Goal: Information Seeking & Learning: Compare options

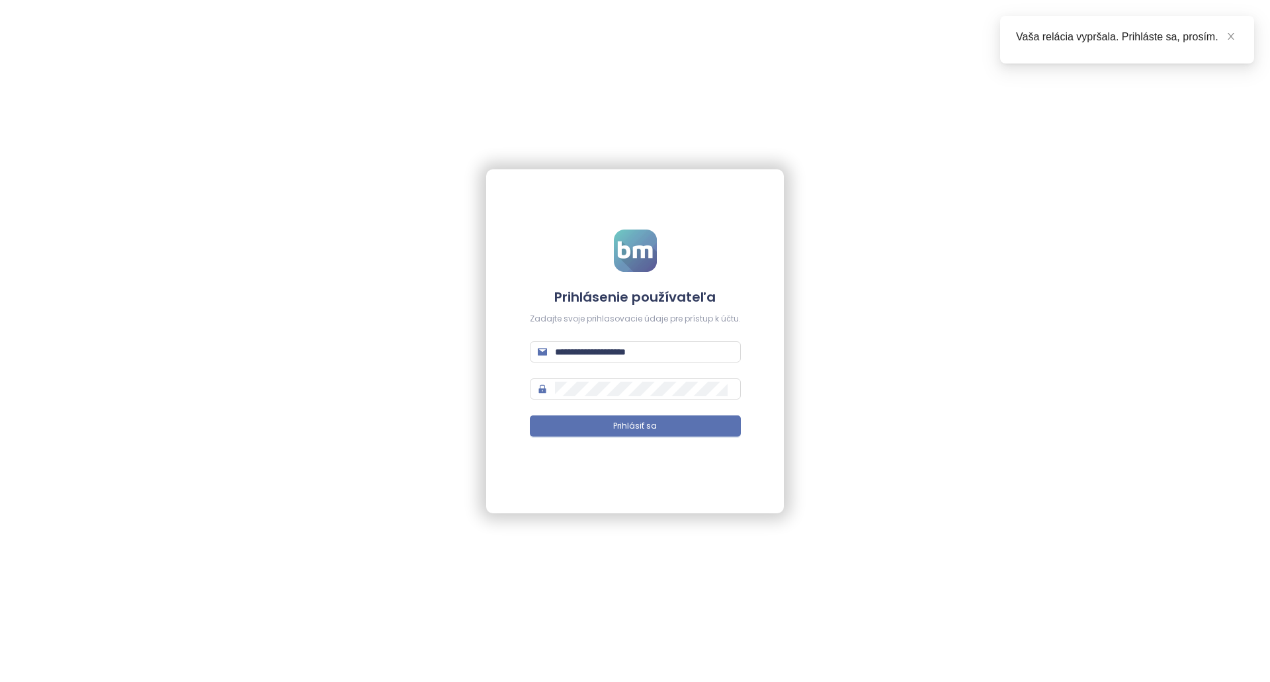
click at [718, 372] on form "**********" at bounding box center [635, 341] width 211 height 223
click at [715, 351] on input "**********" at bounding box center [644, 352] width 178 height 15
type input "**********"
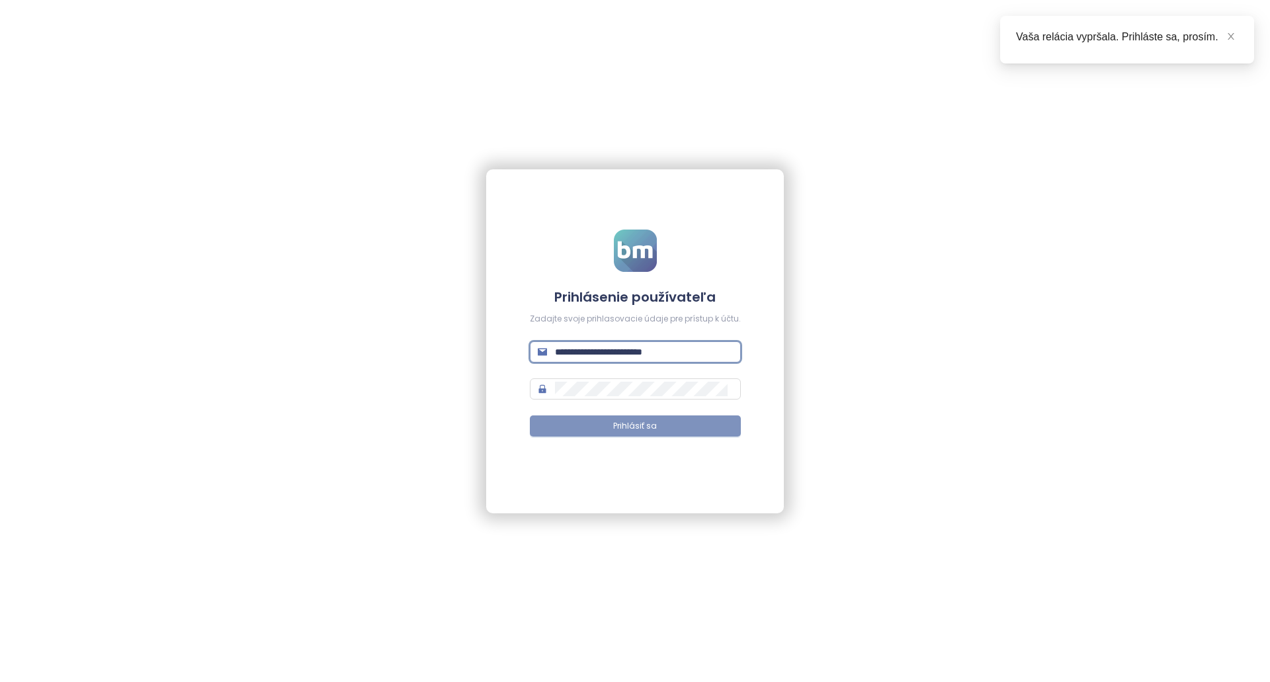
click at [667, 420] on button "Prihlásiť sa" at bounding box center [635, 425] width 211 height 21
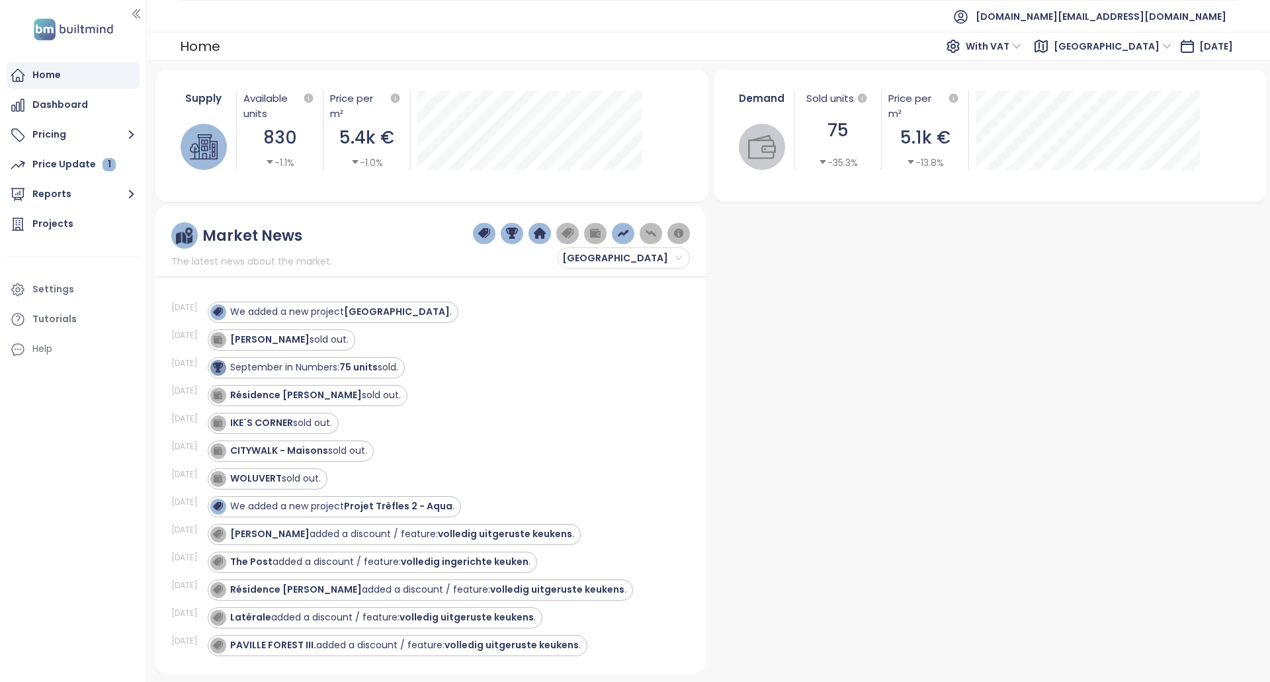
drag, startPoint x: 546, startPoint y: 527, endPoint x: 538, endPoint y: 273, distance: 253.5
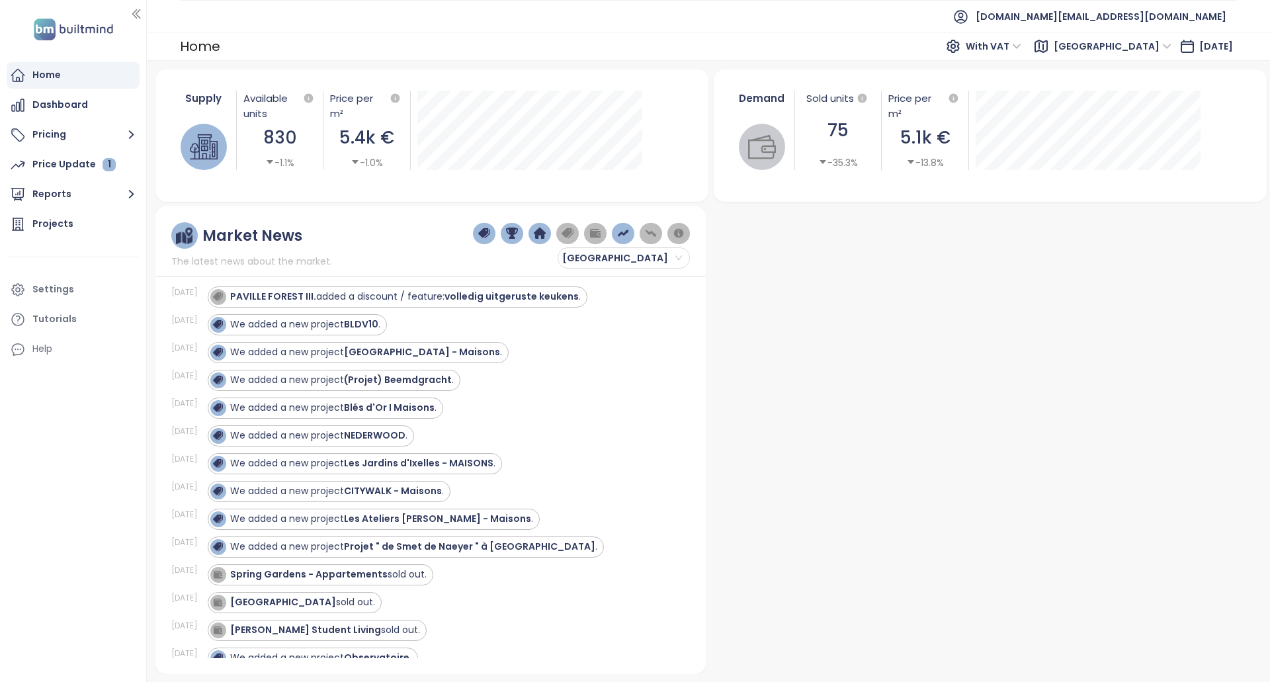
drag, startPoint x: 542, startPoint y: 321, endPoint x: 599, endPoint y: 427, distance: 120.4
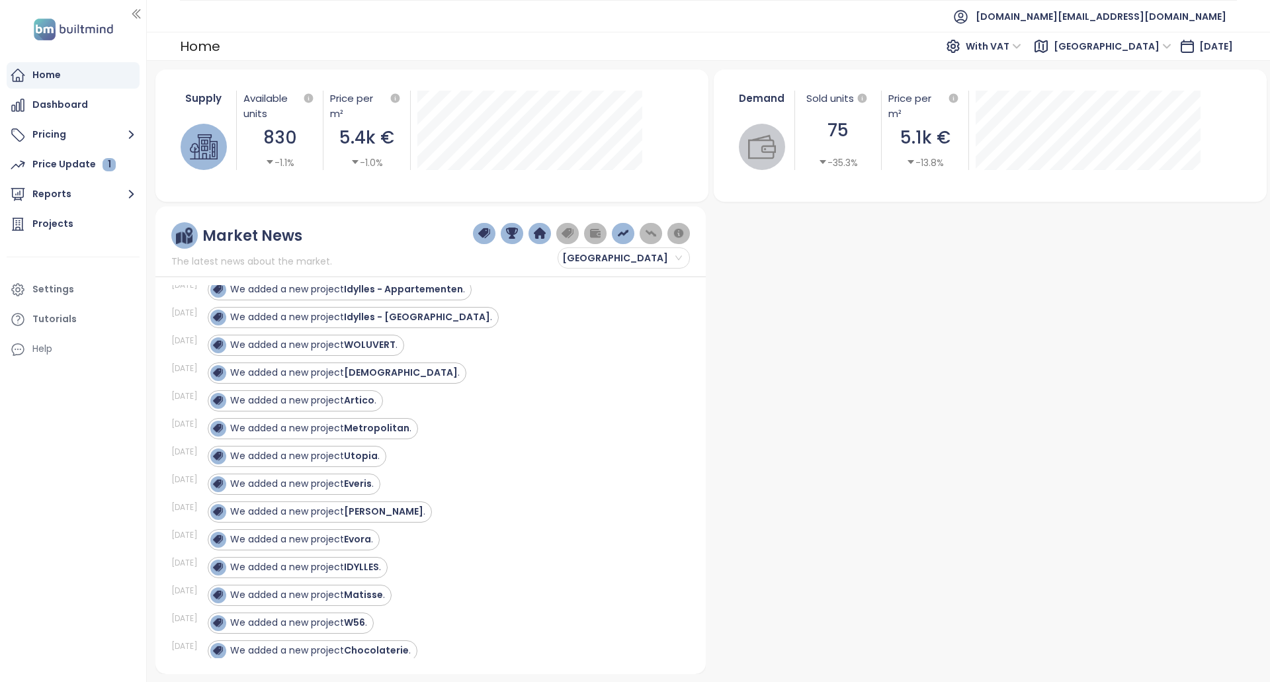
drag, startPoint x: 605, startPoint y: 493, endPoint x: 604, endPoint y: 558, distance: 64.8
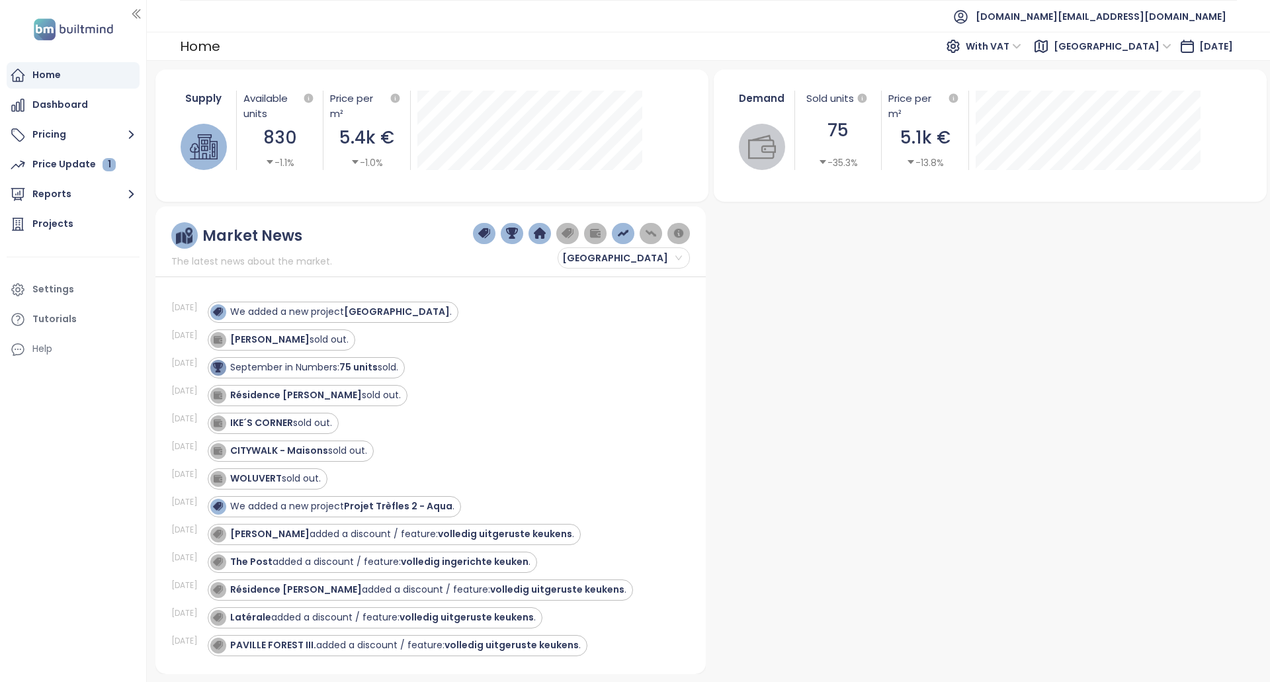
drag, startPoint x: 601, startPoint y: 480, endPoint x: 568, endPoint y: 246, distance: 235.7
click at [73, 235] on div "Projects" at bounding box center [73, 224] width 133 height 26
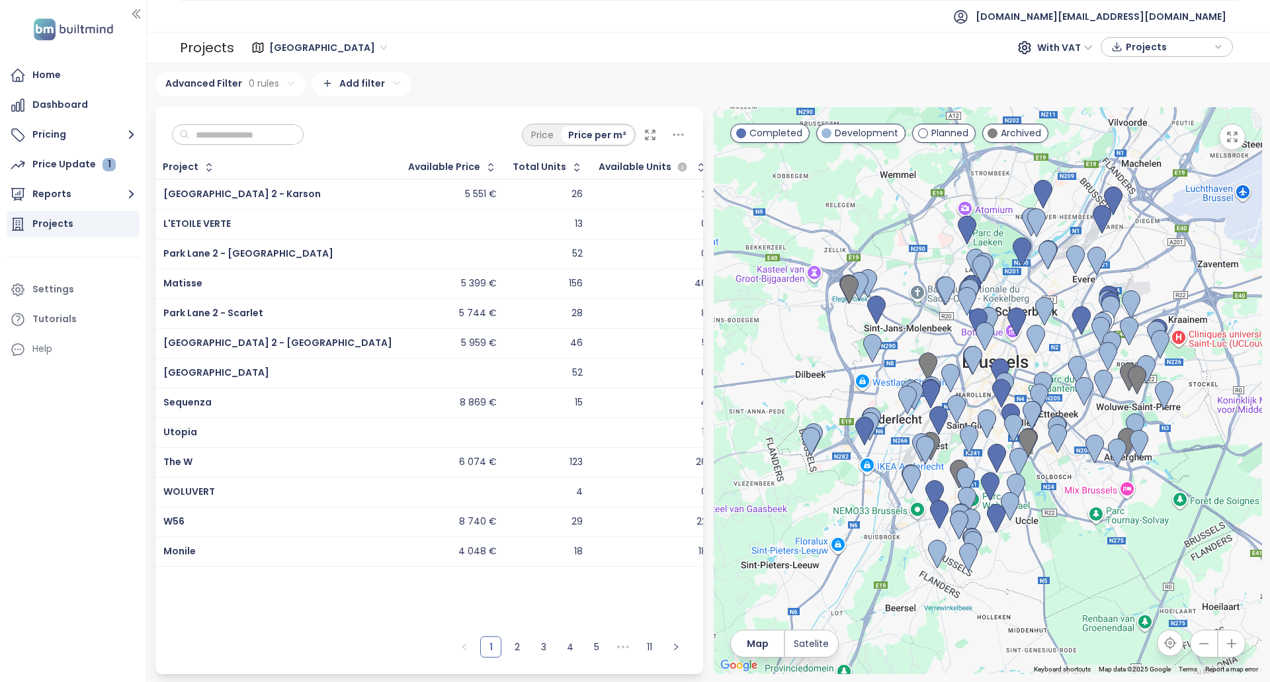
click at [286, 128] on input "text" at bounding box center [242, 135] width 107 height 20
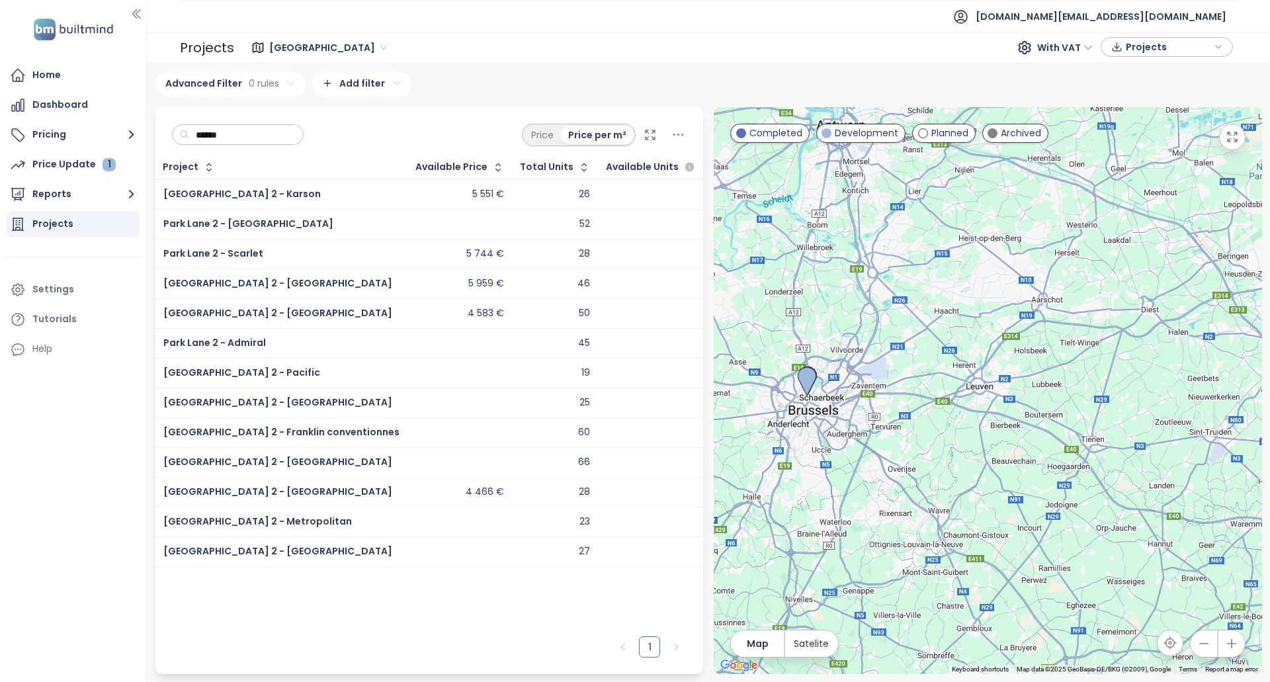
type input "******"
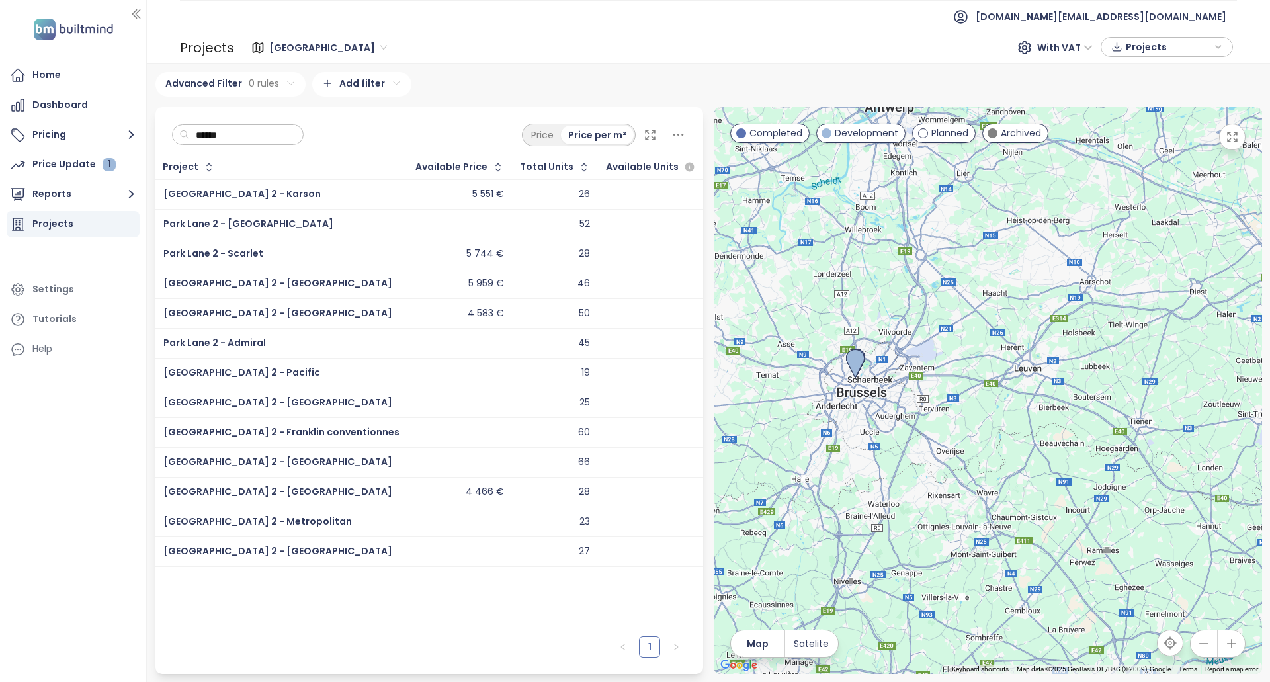
drag, startPoint x: 851, startPoint y: 401, endPoint x: 755, endPoint y: 303, distance: 136.6
click at [908, 369] on div at bounding box center [988, 390] width 548 height 567
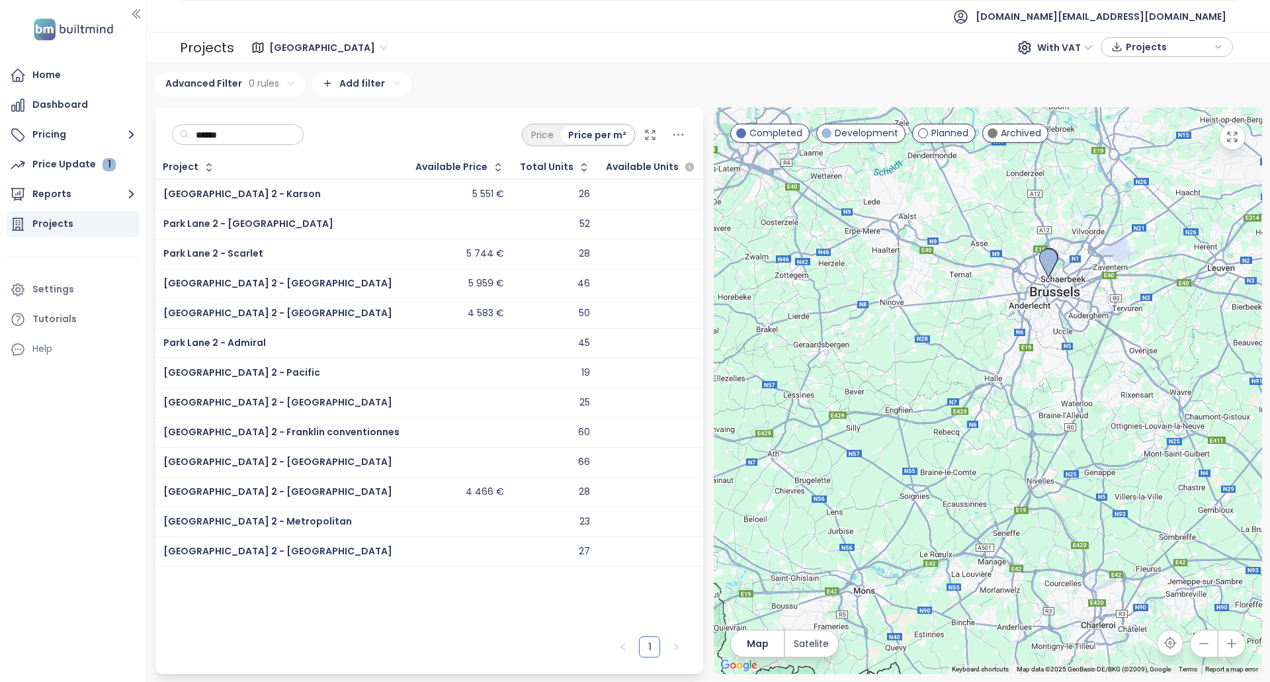
click at [607, 198] on div "2" at bounding box center [661, 195] width 108 height 16
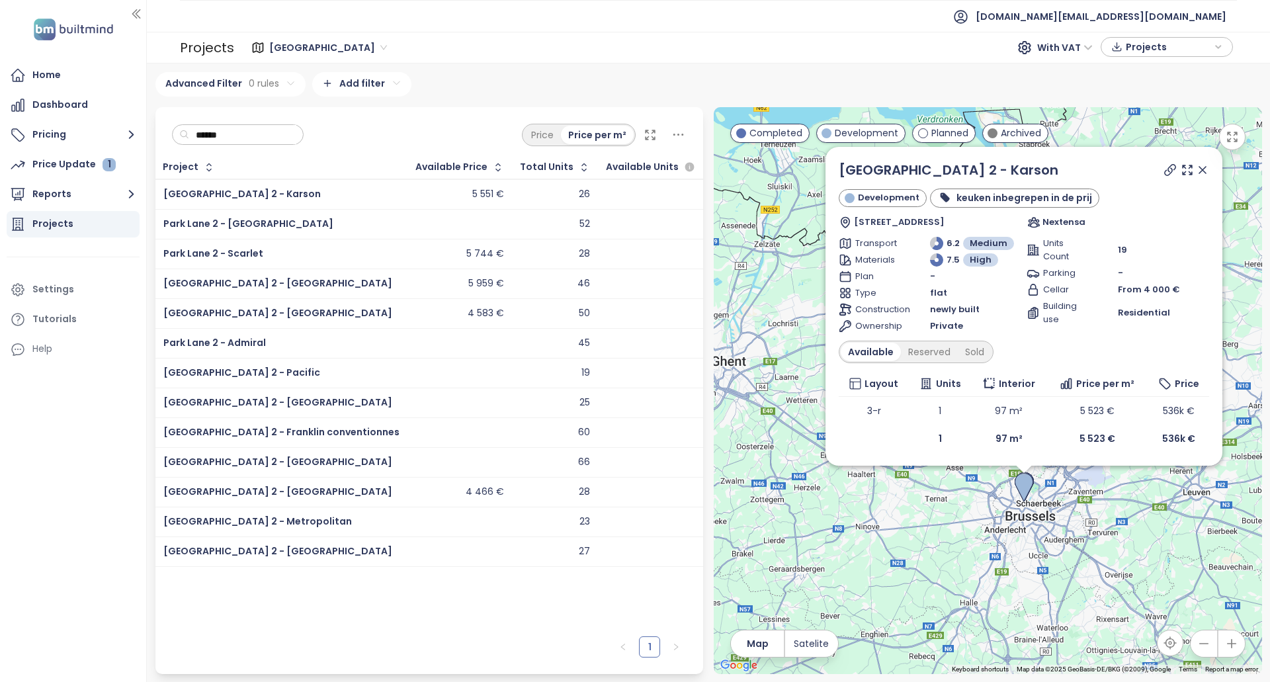
click at [579, 218] on div "52" at bounding box center [584, 224] width 11 height 12
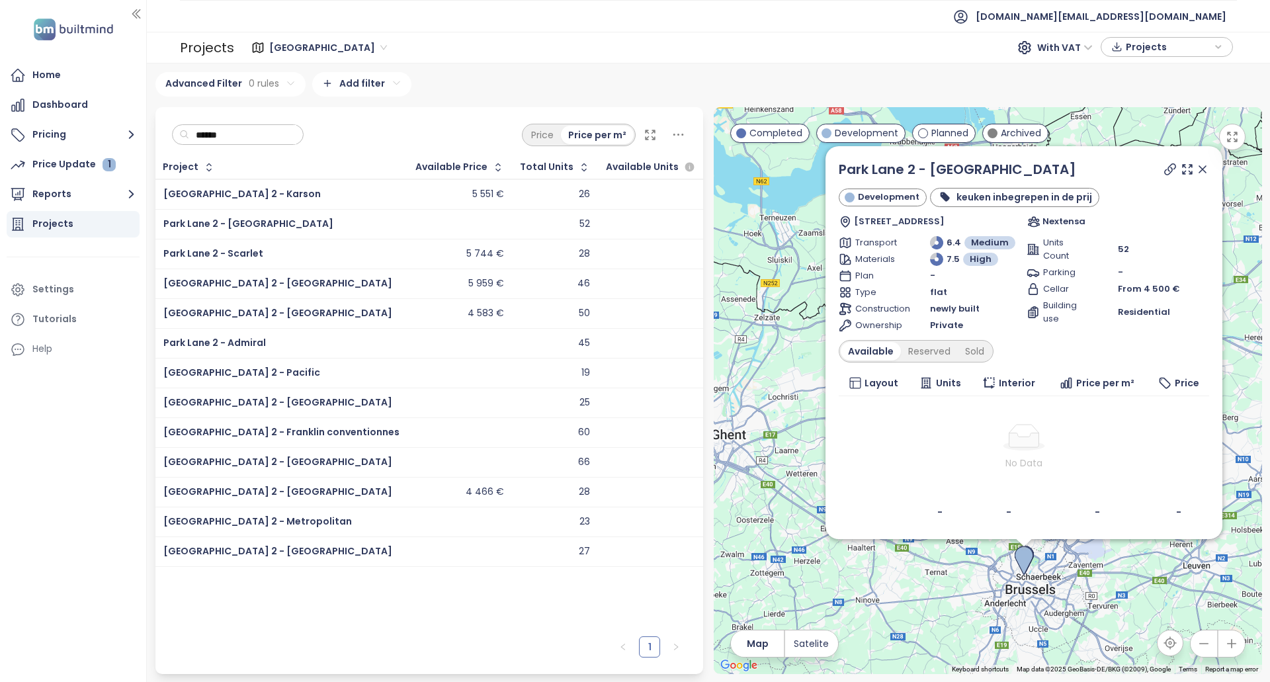
click at [579, 252] on div "28" at bounding box center [584, 254] width 11 height 12
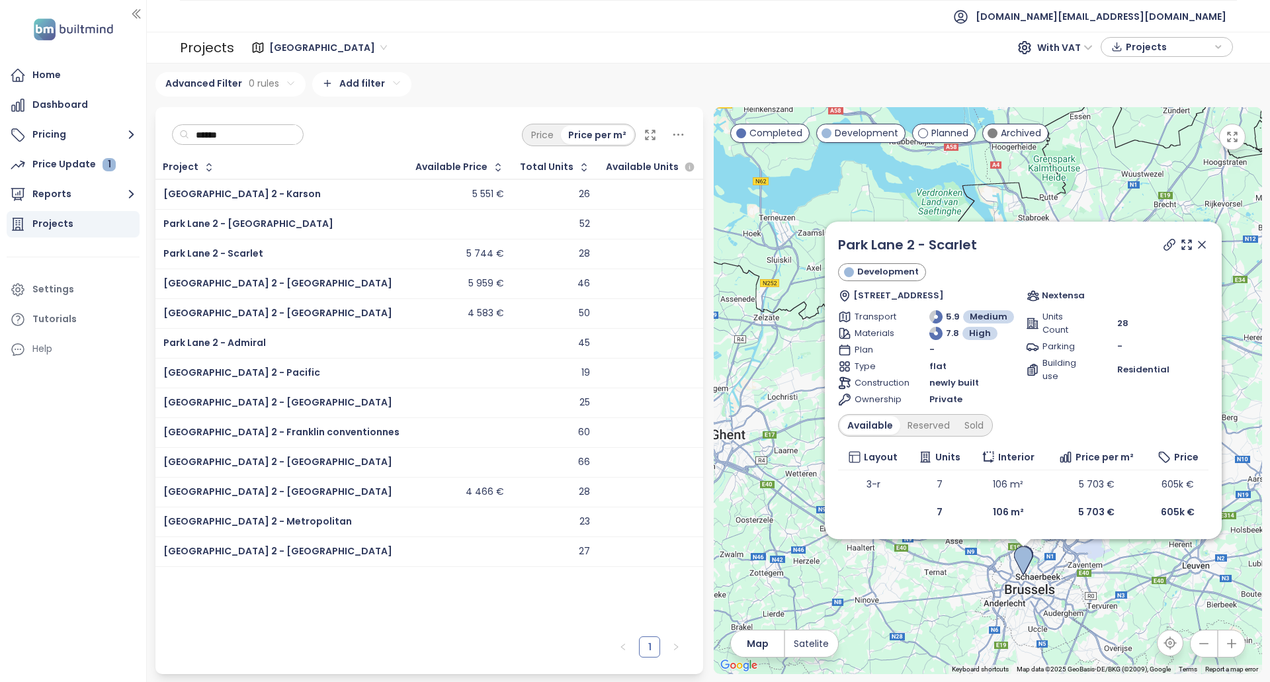
click at [577, 281] on div "46" at bounding box center [583, 284] width 13 height 12
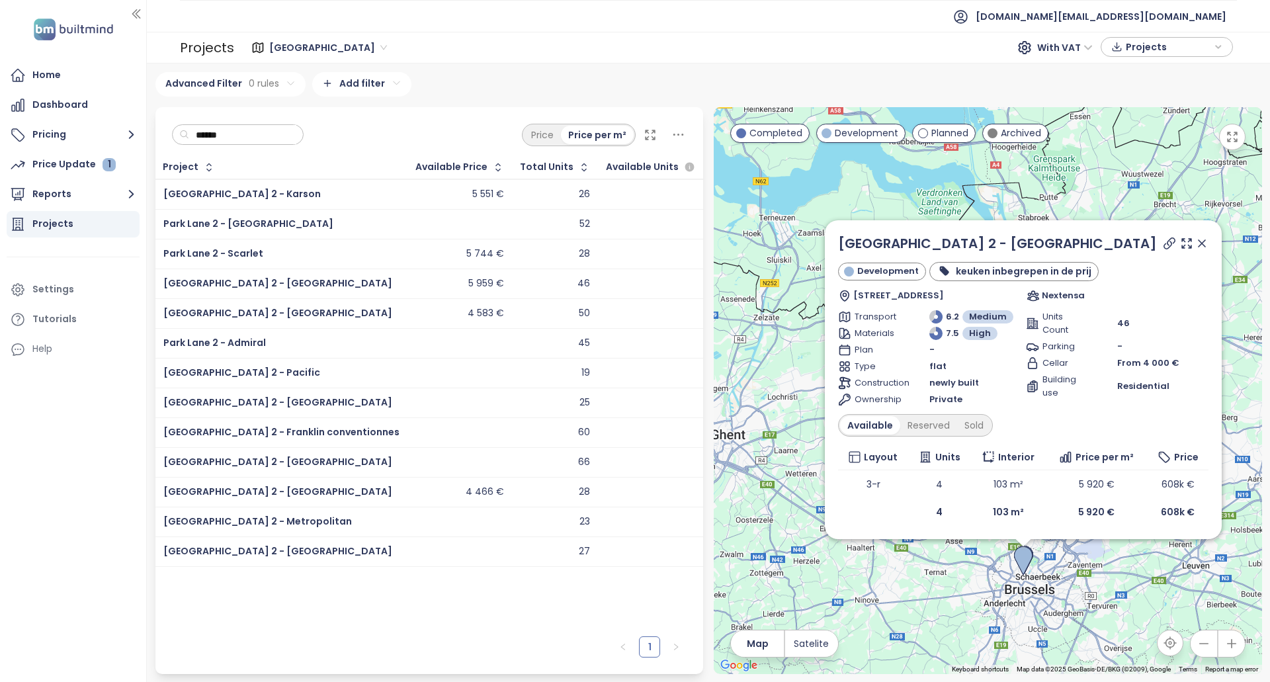
click at [521, 289] on div "46" at bounding box center [555, 284] width 69 height 16
click at [521, 314] on div "50" at bounding box center [555, 314] width 69 height 16
click at [521, 348] on div "45" at bounding box center [555, 343] width 69 height 16
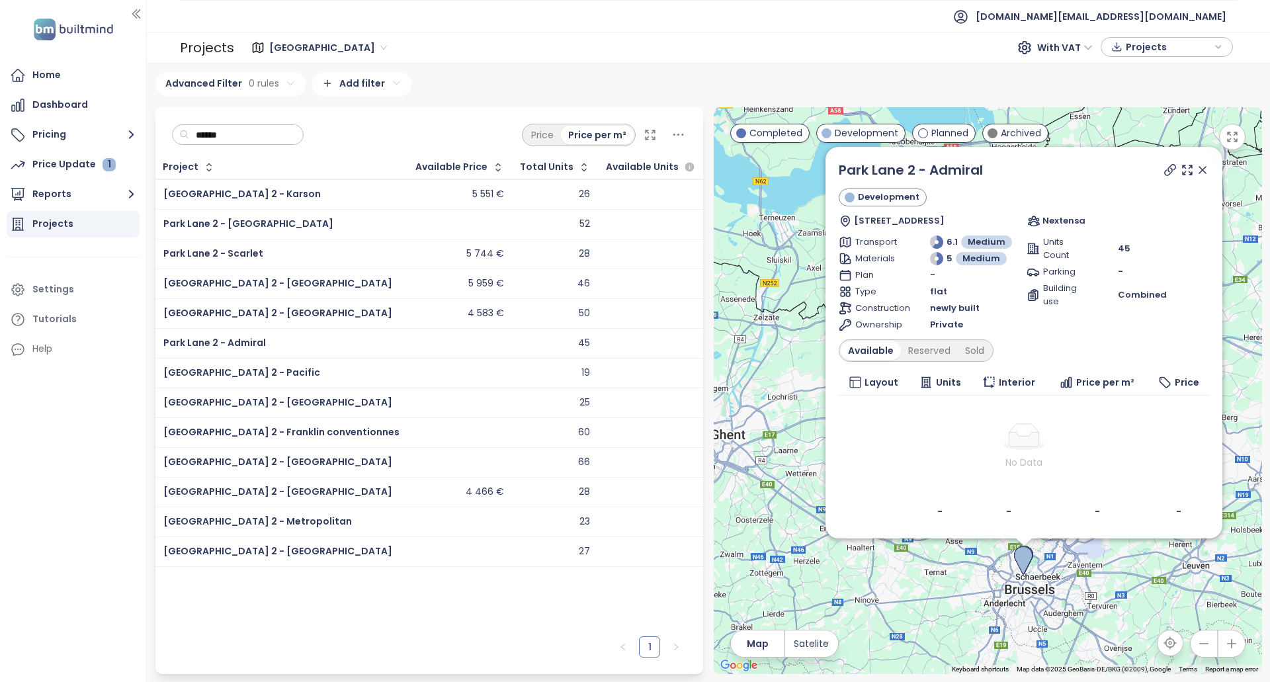
click at [521, 371] on div "19" at bounding box center [555, 373] width 69 height 16
click at [521, 403] on div "25" at bounding box center [555, 403] width 69 height 16
click at [521, 431] on div "60" at bounding box center [555, 433] width 69 height 16
click at [521, 466] on div "66" at bounding box center [555, 462] width 69 height 16
click at [521, 487] on div "28" at bounding box center [555, 492] width 69 height 16
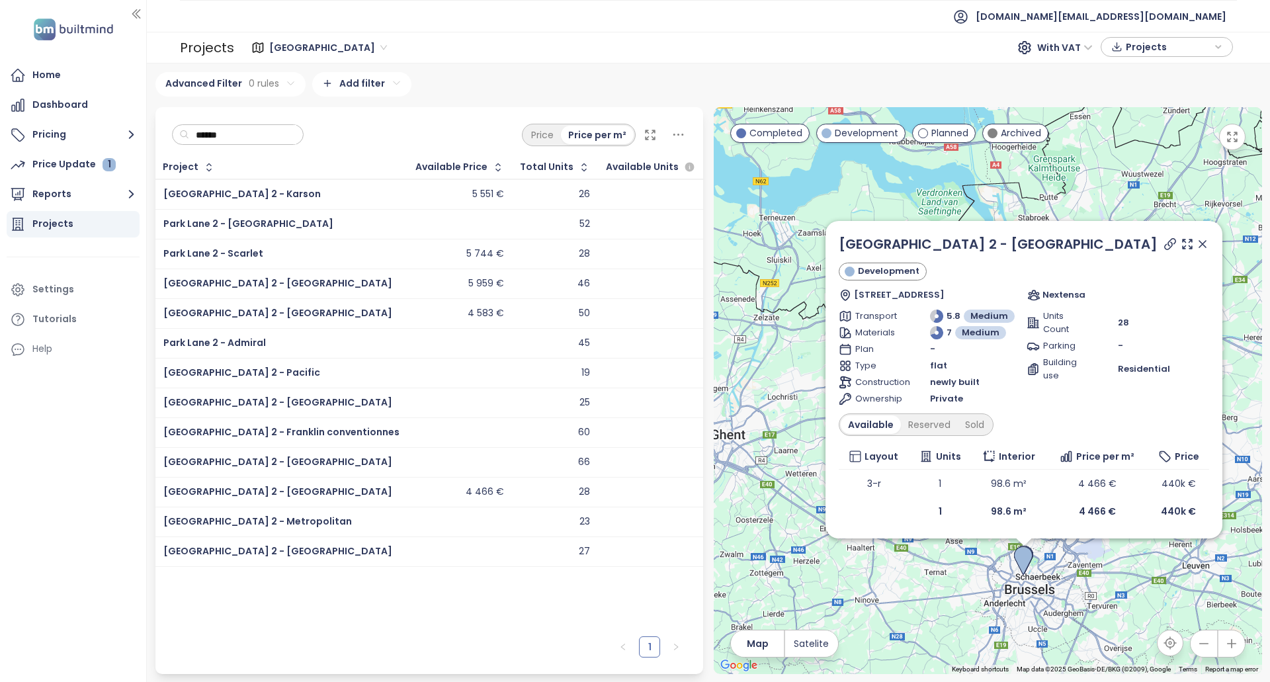
click at [521, 529] on div "23" at bounding box center [555, 522] width 69 height 16
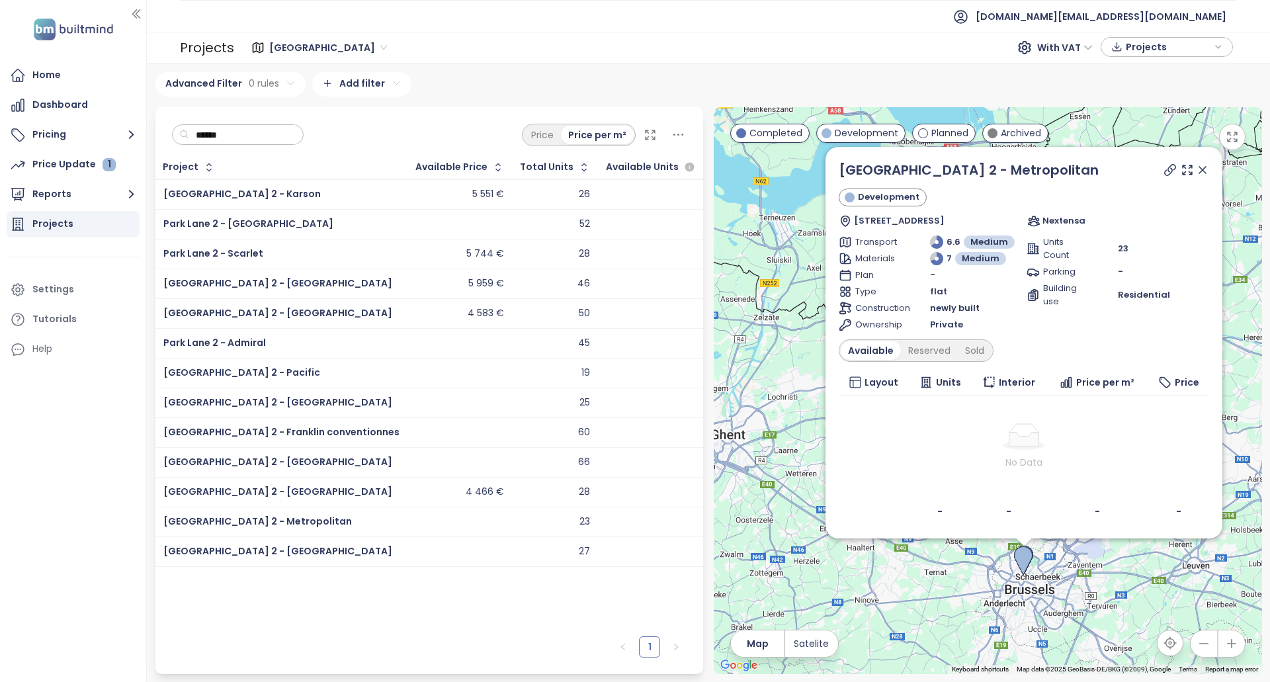
click at [521, 549] on div "27" at bounding box center [555, 552] width 69 height 16
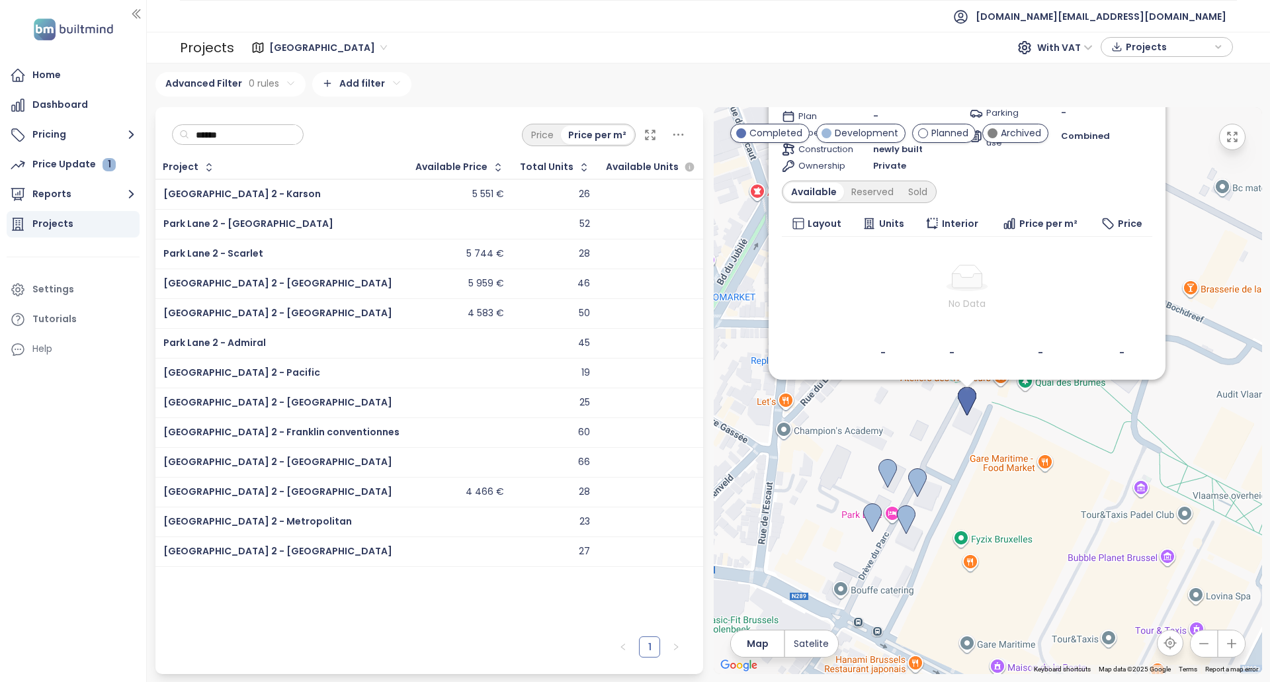
drag, startPoint x: 976, startPoint y: 333, endPoint x: 996, endPoint y: 408, distance: 77.5
click at [1005, 405] on div "[GEOGRAPHIC_DATA] 2 - Hampton Development [STREET_ADDRESS] Nextensa Transport 6…" at bounding box center [988, 390] width 548 height 567
click at [521, 195] on div "26" at bounding box center [555, 195] width 69 height 16
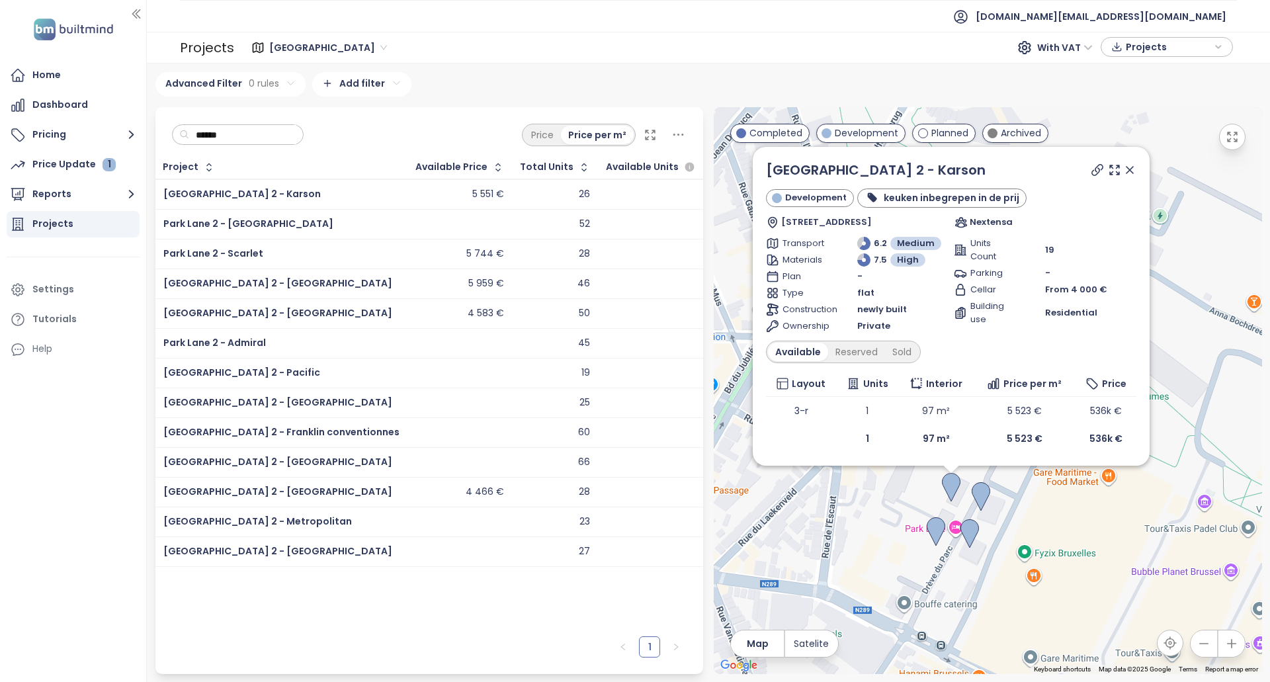
click at [521, 225] on div "52" at bounding box center [555, 224] width 69 height 16
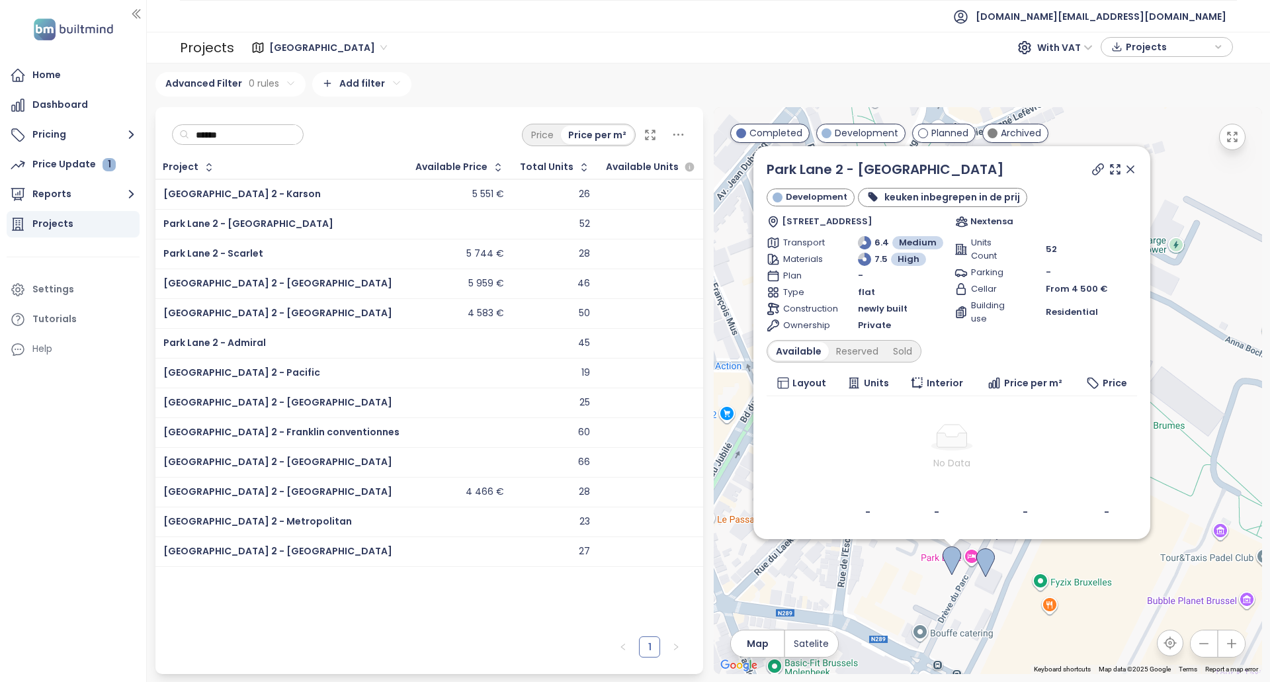
click at [513, 262] on td "28" at bounding box center [556, 254] width 86 height 30
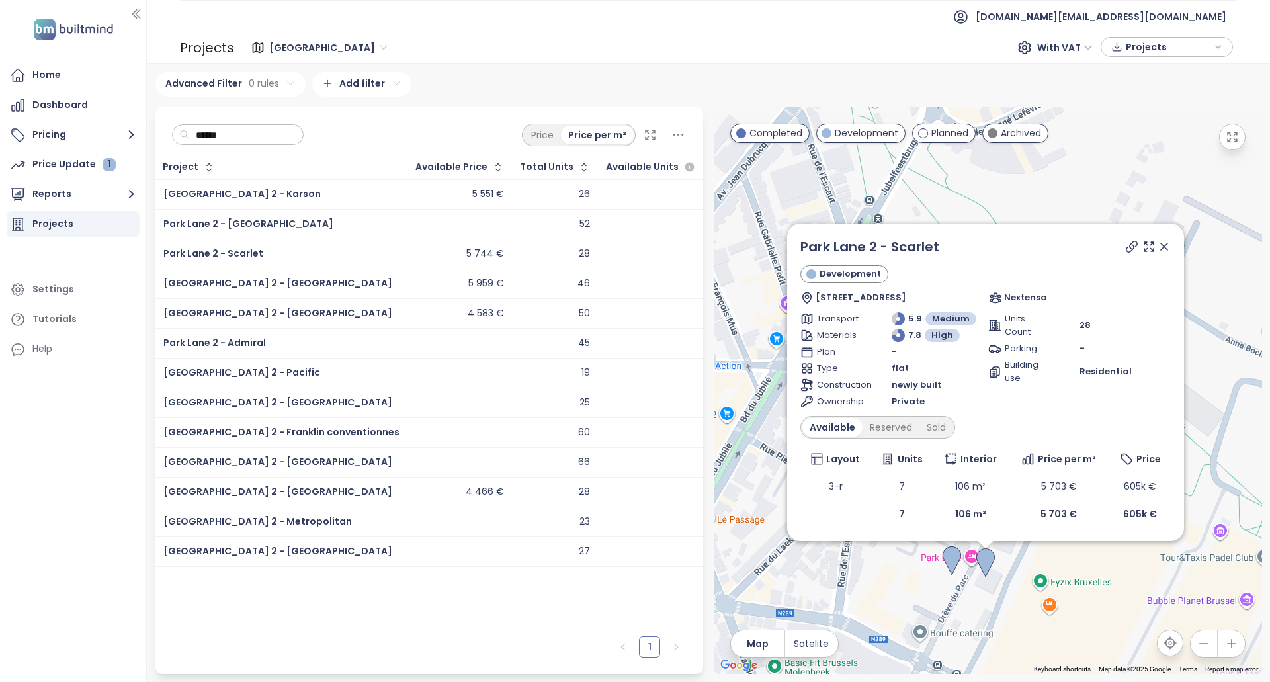
click at [513, 284] on td "46" at bounding box center [556, 284] width 86 height 30
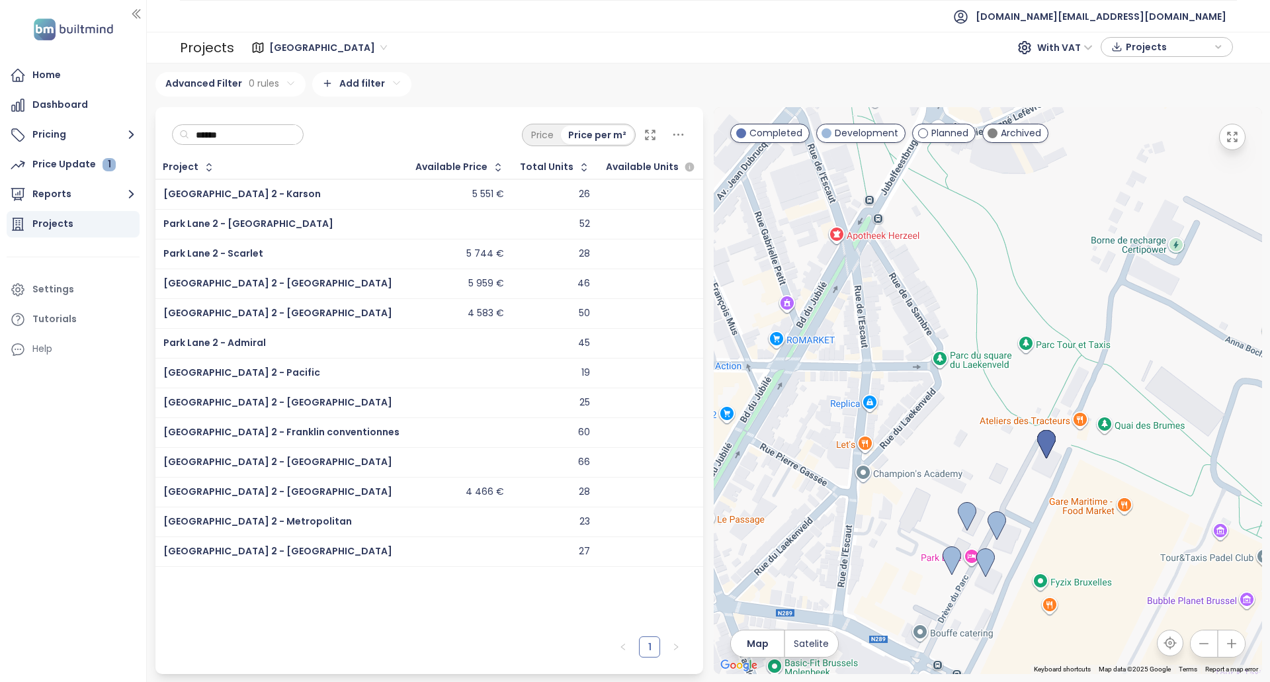
click at [513, 286] on td "46" at bounding box center [556, 284] width 86 height 30
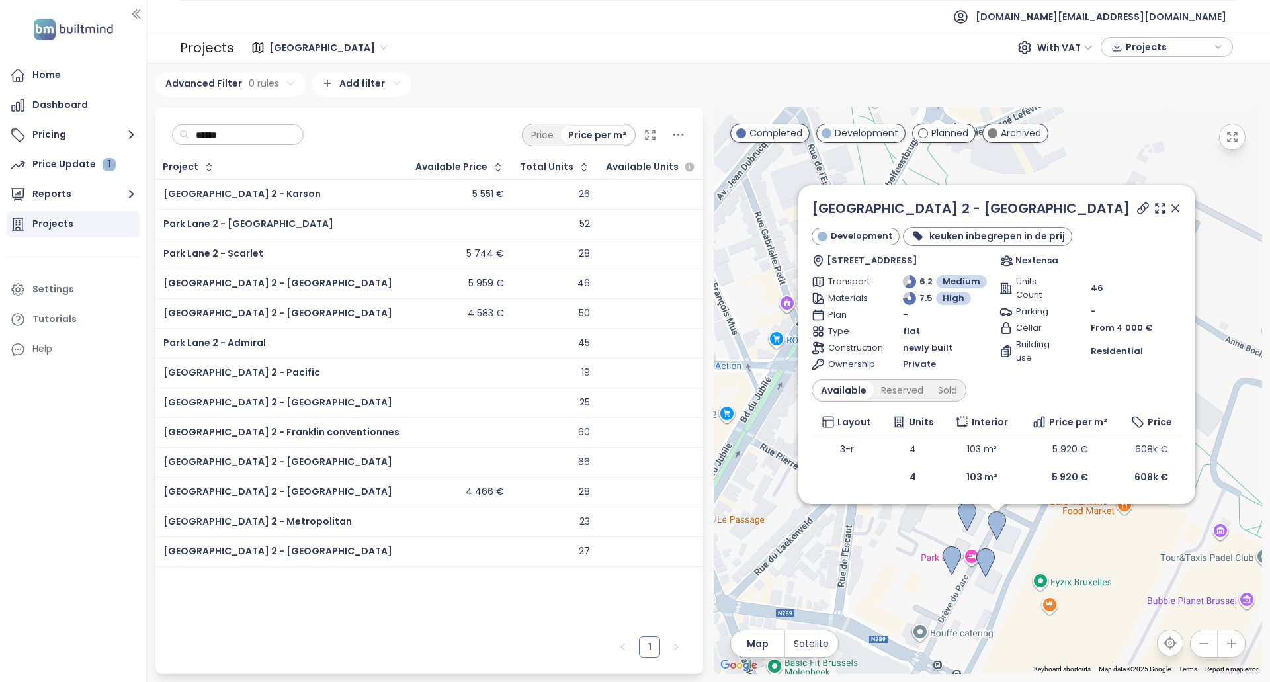
click at [521, 306] on div "50" at bounding box center [555, 314] width 69 height 16
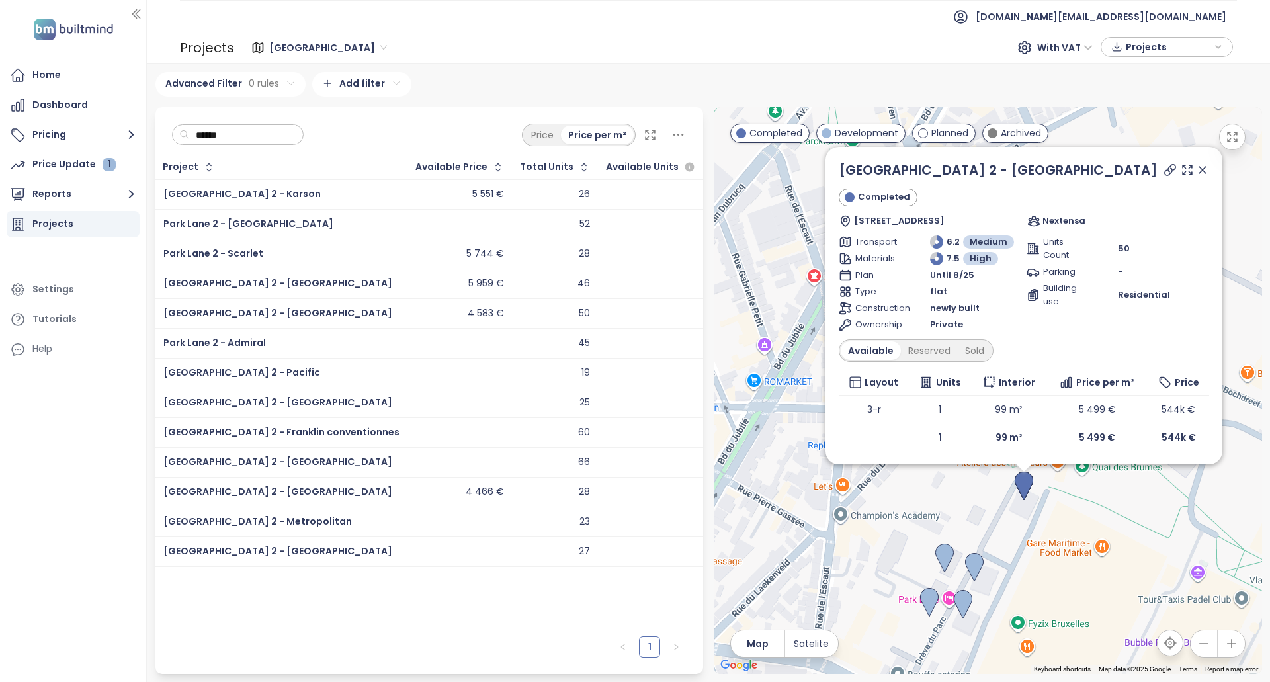
click at [521, 337] on div "45" at bounding box center [555, 343] width 69 height 16
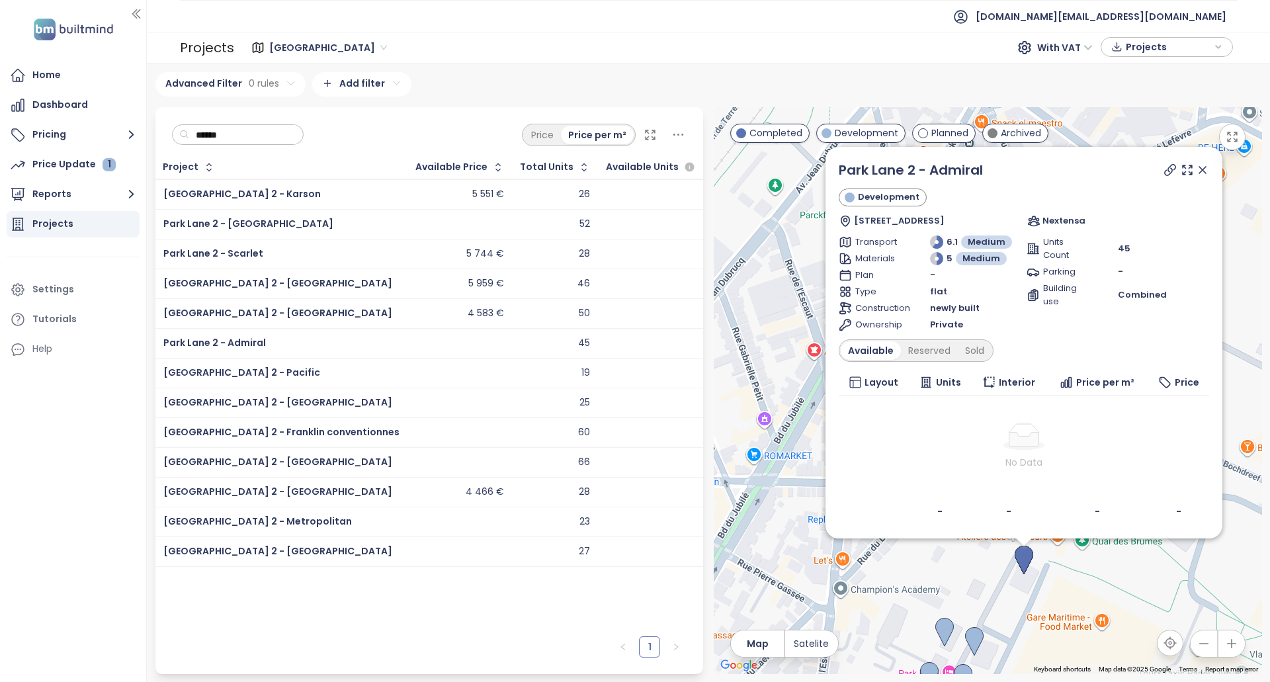
drag, startPoint x: 810, startPoint y: 478, endPoint x: 812, endPoint y: 460, distance: 17.9
click at [812, 460] on div "[GEOGRAPHIC_DATA] 2 - Admiral Development [STREET_ADDRESS] Nextensa Transport 6…" at bounding box center [988, 390] width 548 height 567
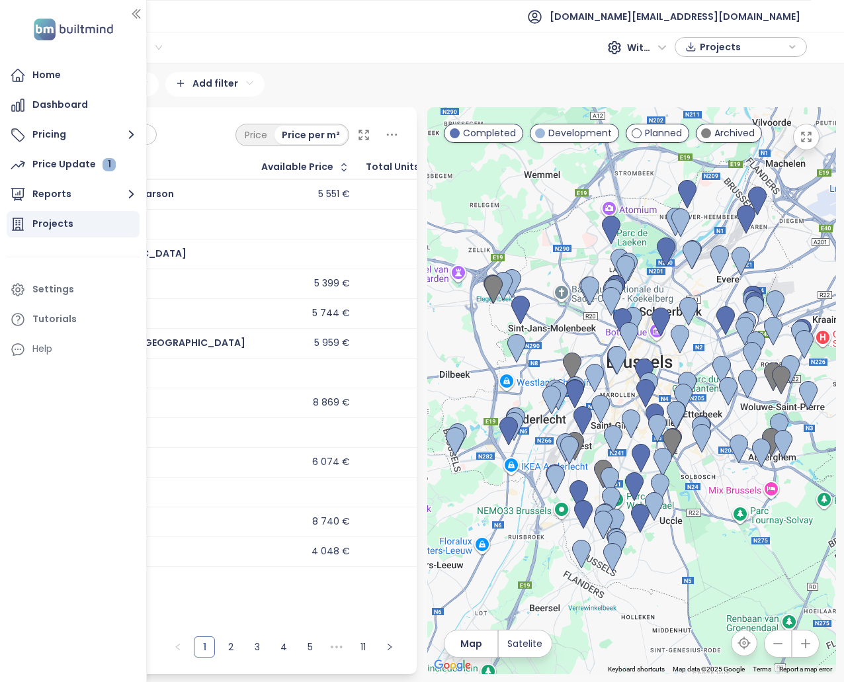
click at [149, 138] on input "text" at bounding box center [95, 135] width 107 height 20
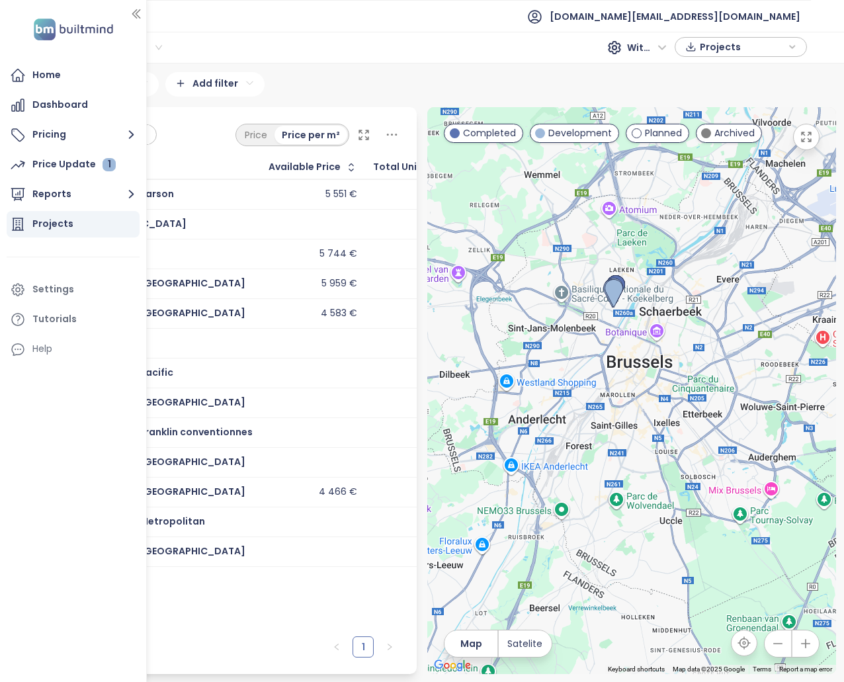
type input "********"
click at [269, 194] on div "5 551 €" at bounding box center [313, 195] width 88 height 16
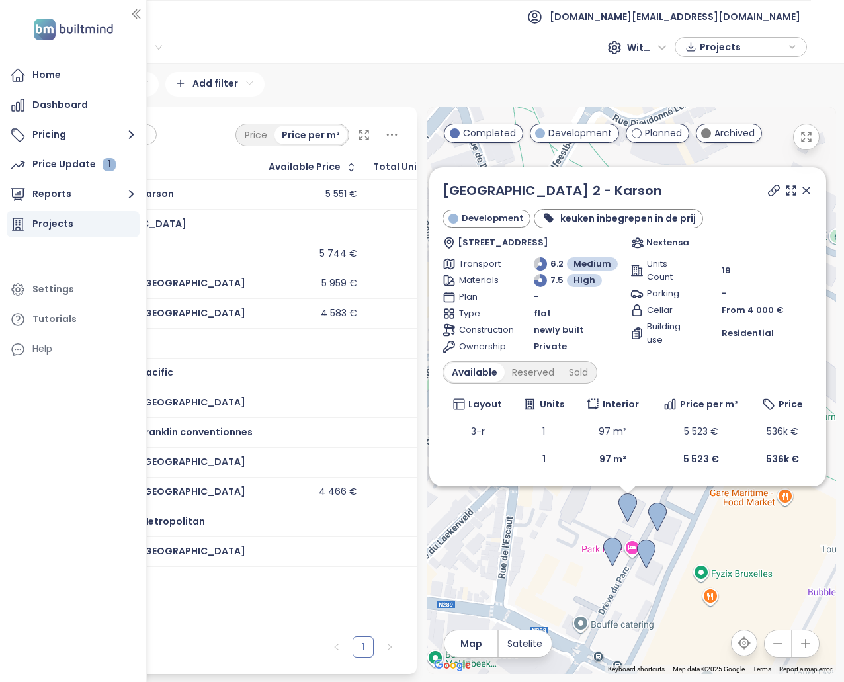
drag, startPoint x: 477, startPoint y: 466, endPoint x: 561, endPoint y: 535, distance: 109.0
click at [561, 535] on div "Park Lane 2 - Karson Development keuken inbegrepen in de prij Drève du Parc 44,…" at bounding box center [631, 390] width 409 height 567
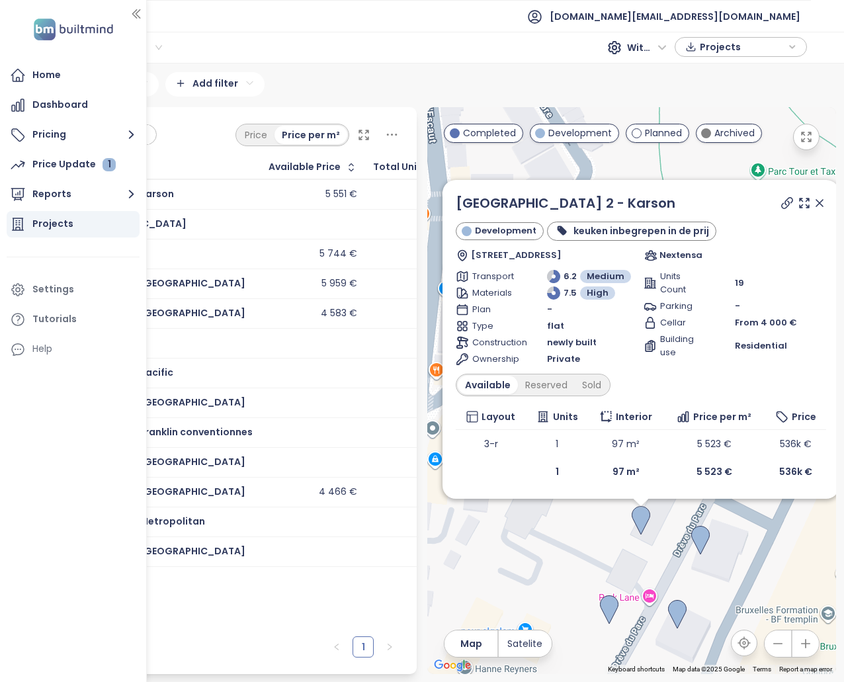
drag, startPoint x: 575, startPoint y: 543, endPoint x: 528, endPoint y: 575, distance: 57.2
click at [528, 575] on div "Park Lane 2 - Karson Development keuken inbegrepen in de prij Drève du Parc 44,…" at bounding box center [631, 390] width 409 height 567
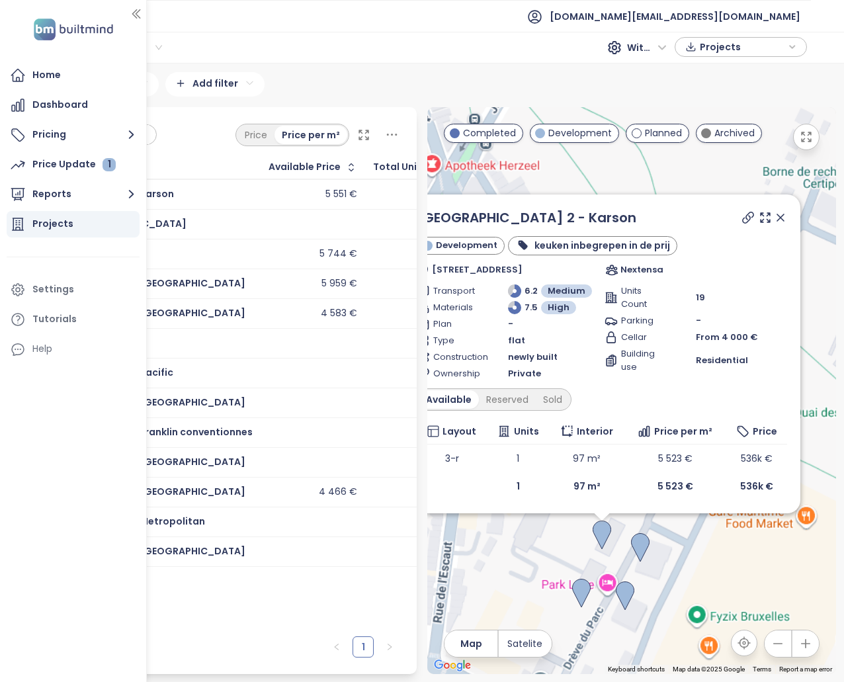
click at [529, 575] on div "[GEOGRAPHIC_DATA] 2 - Karson Development keuken inbegrepen in de prij [STREET_A…" at bounding box center [631, 390] width 409 height 567
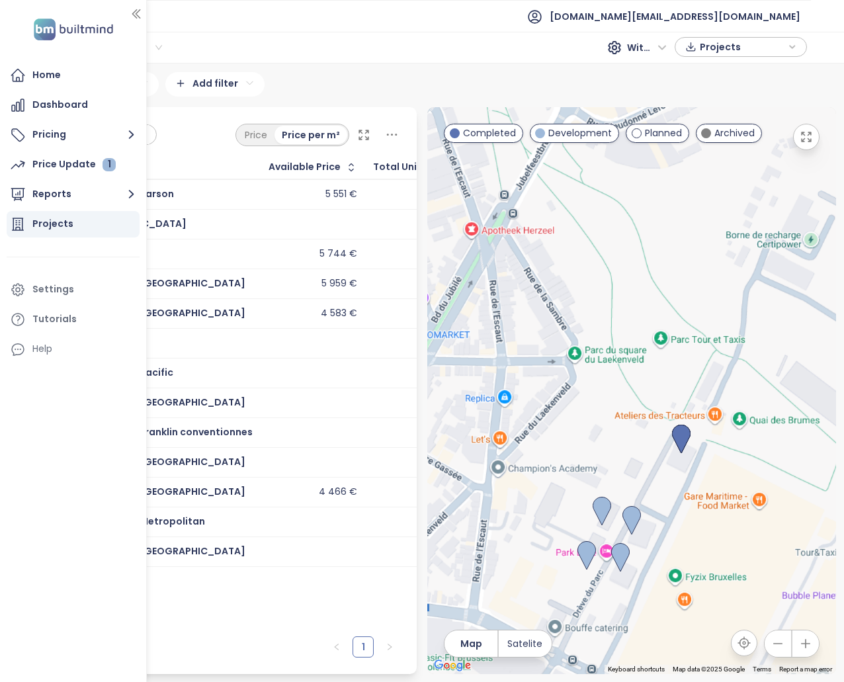
drag, startPoint x: 531, startPoint y: 569, endPoint x: 581, endPoint y: 505, distance: 81.5
click at [580, 505] on div at bounding box center [631, 390] width 409 height 567
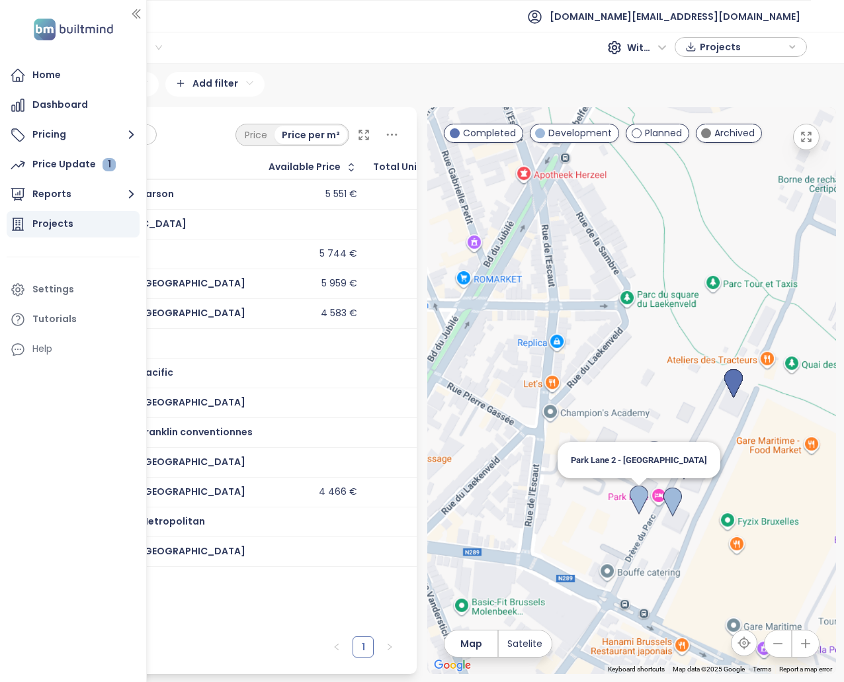
click at [644, 501] on img at bounding box center [639, 500] width 19 height 29
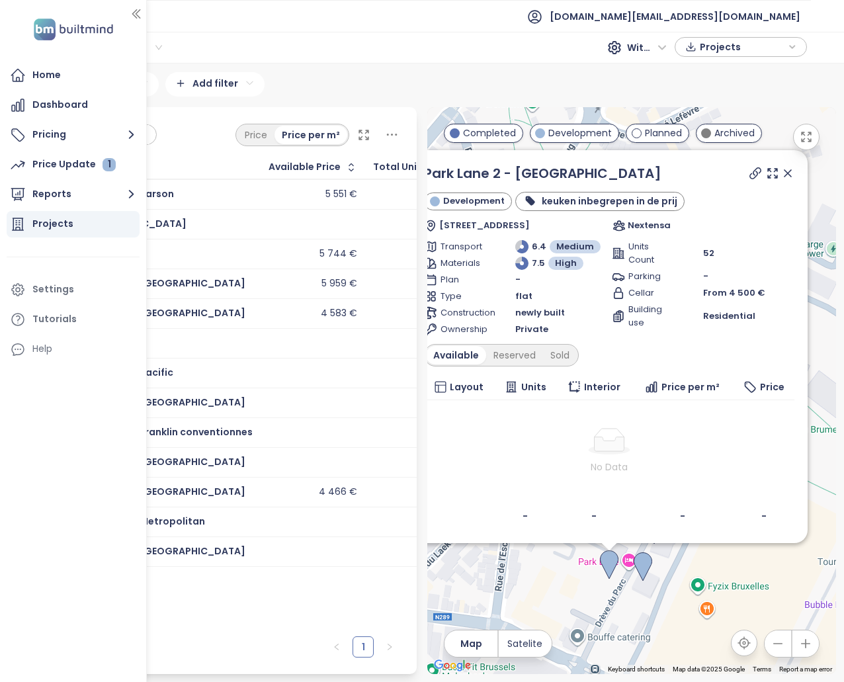
drag, startPoint x: 697, startPoint y: 566, endPoint x: 731, endPoint y: 565, distance: 33.8
click at [728, 573] on div "Park Lane 2 - Jaydon Development keuken inbegrepen in de prij [STREET_ADDRESS] …" at bounding box center [631, 390] width 409 height 567
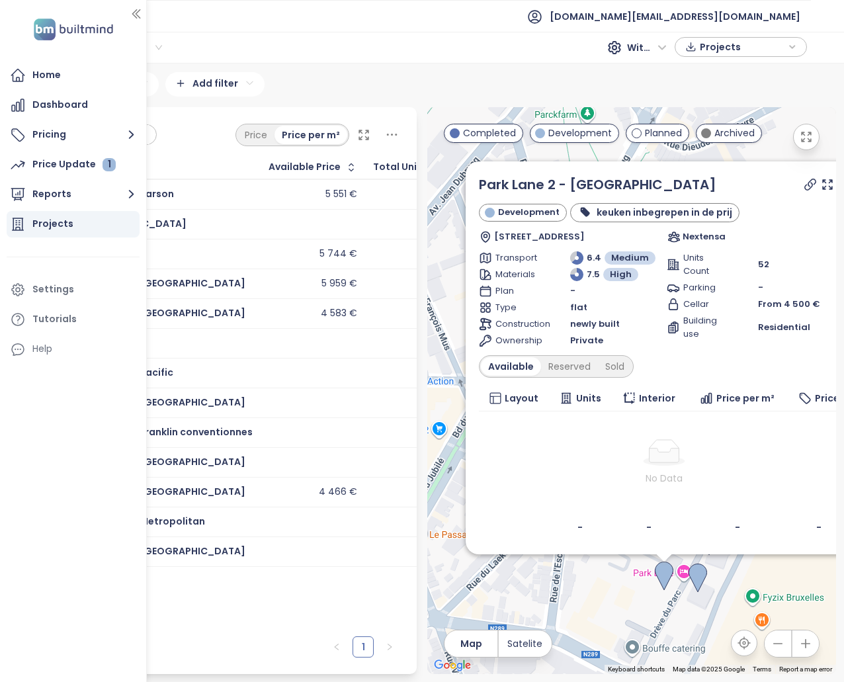
click at [137, 7] on icon "button" at bounding box center [136, 13] width 13 height 13
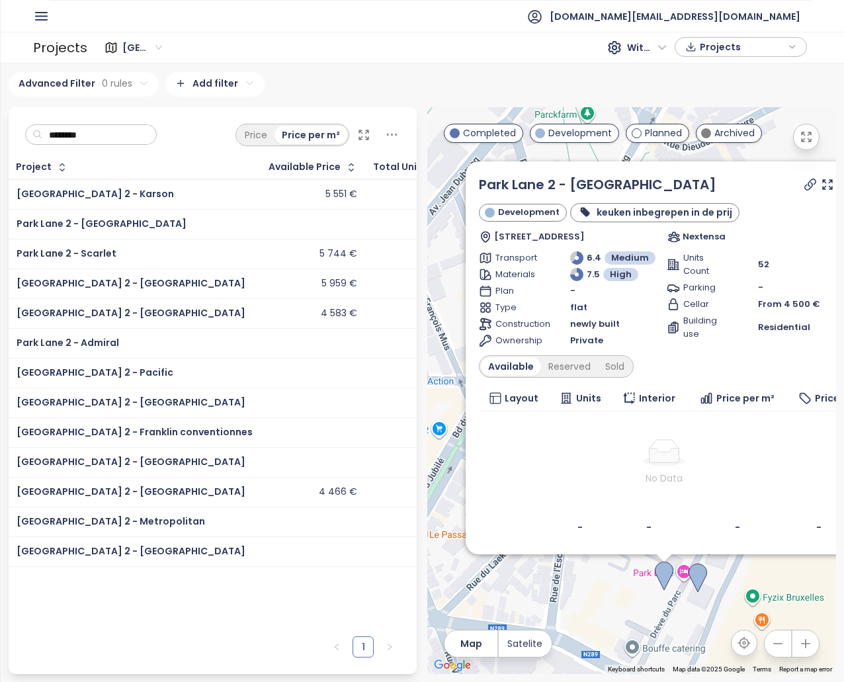
click at [191, 224] on td "Park Lane 2 - [GEOGRAPHIC_DATA]" at bounding box center [135, 224] width 253 height 30
click at [193, 257] on td "Park Lane 2 - Scarlet" at bounding box center [135, 254] width 253 height 30
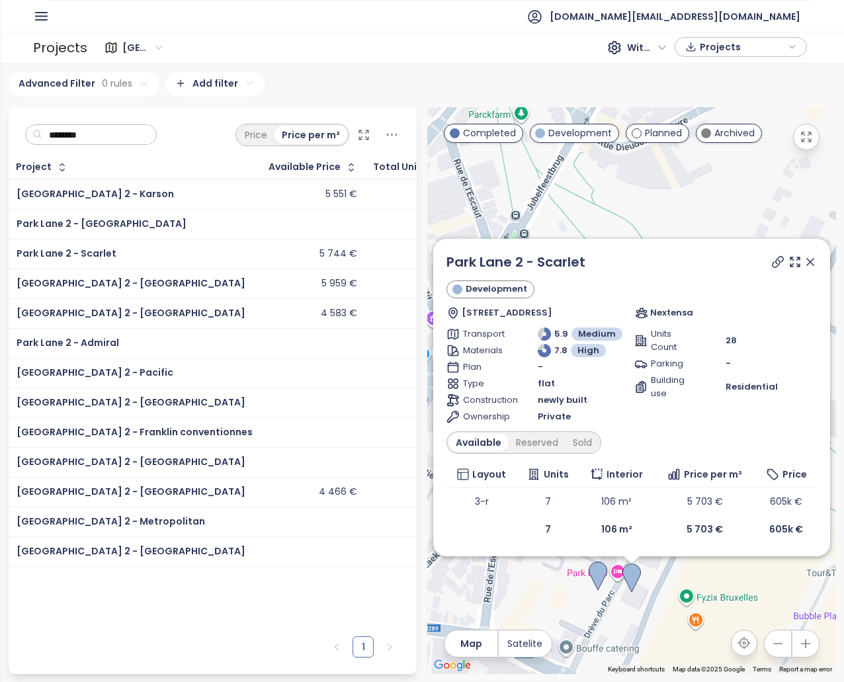
click at [171, 192] on div "[GEOGRAPHIC_DATA] 2 - Karson" at bounding box center [135, 195] width 236 height 16
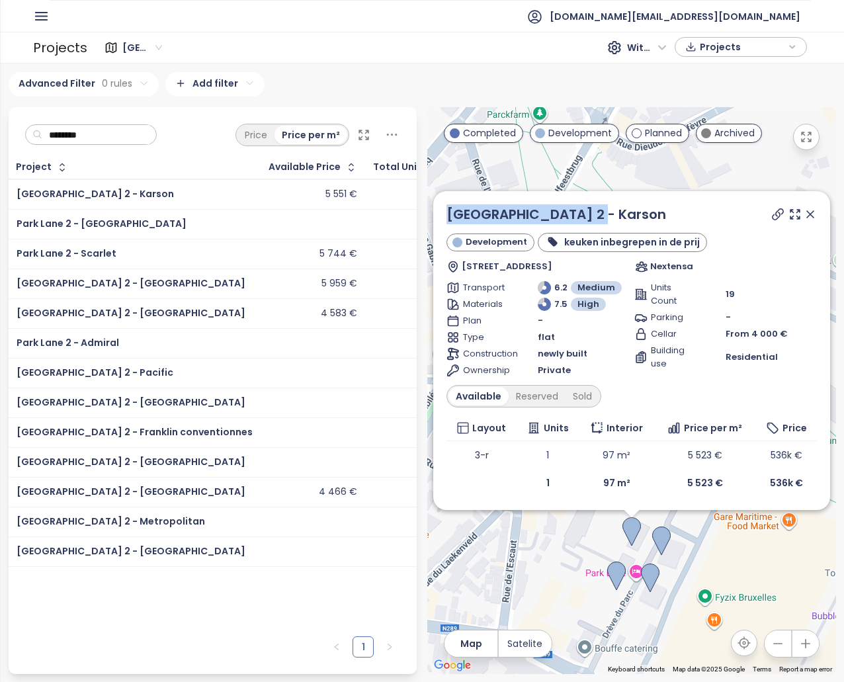
copy link "[GEOGRAPHIC_DATA] 2 - Karson"
drag, startPoint x: 559, startPoint y: 202, endPoint x: 443, endPoint y: 204, distance: 116.5
click at [443, 204] on div "[GEOGRAPHIC_DATA] 2 - Karson Development keuken inbegrepen in de prij [STREET_A…" at bounding box center [631, 350] width 397 height 319
click at [813, 212] on icon at bounding box center [810, 214] width 7 height 7
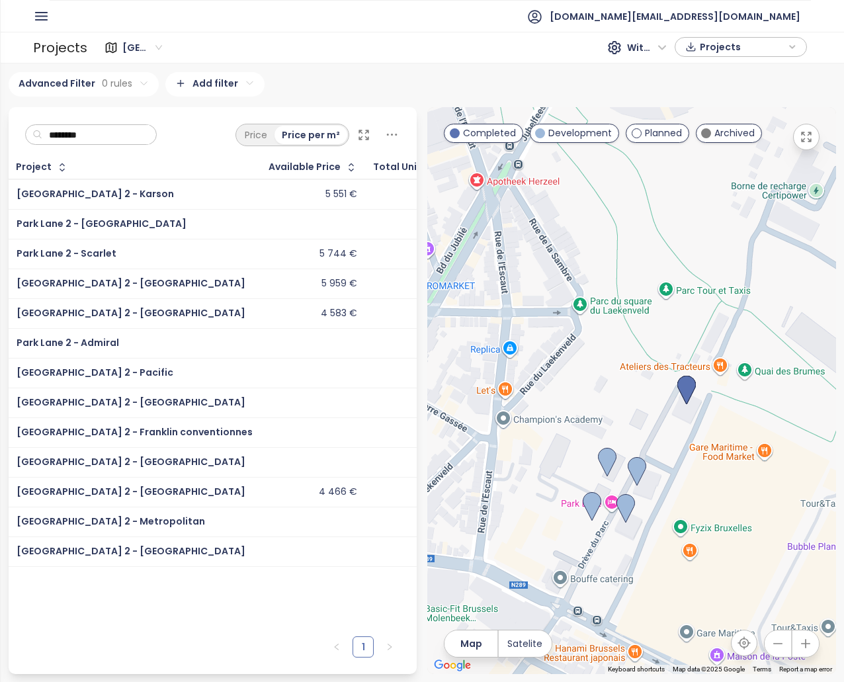
click at [374, 225] on div "52" at bounding box center [408, 224] width 69 height 16
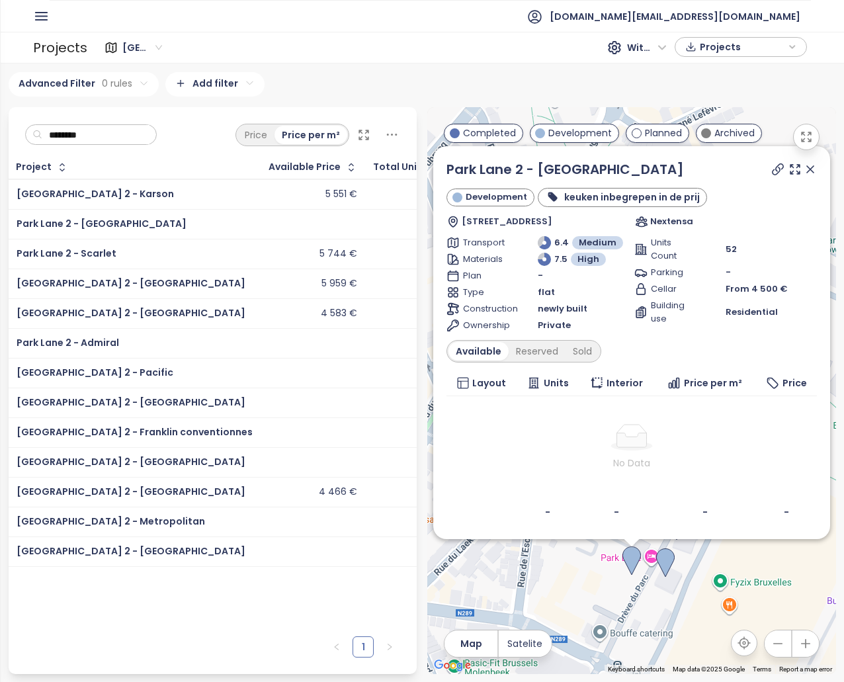
click at [374, 193] on div "26" at bounding box center [408, 195] width 69 height 16
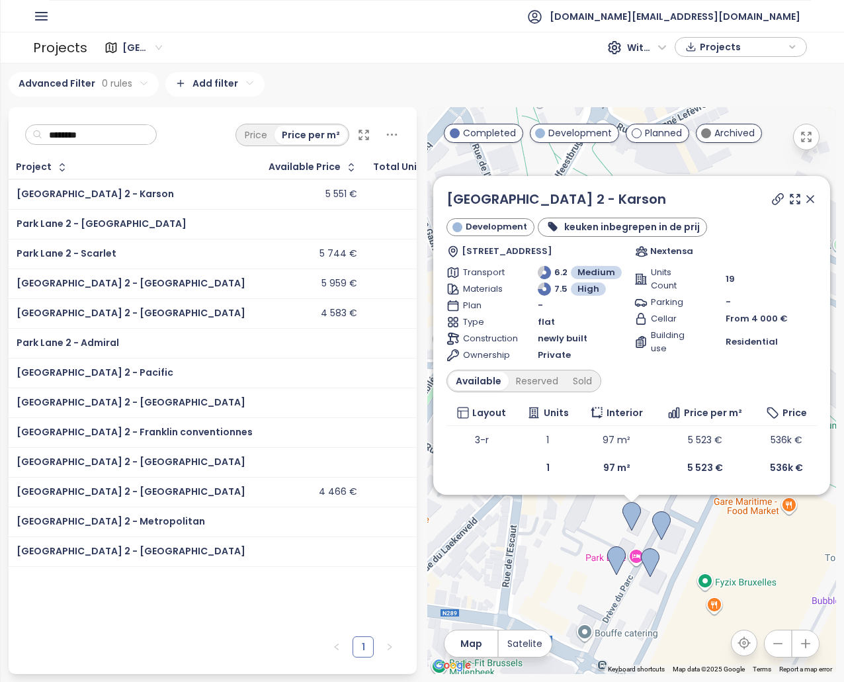
click at [190, 489] on td "[GEOGRAPHIC_DATA] 2 - [GEOGRAPHIC_DATA]" at bounding box center [135, 492] width 253 height 30
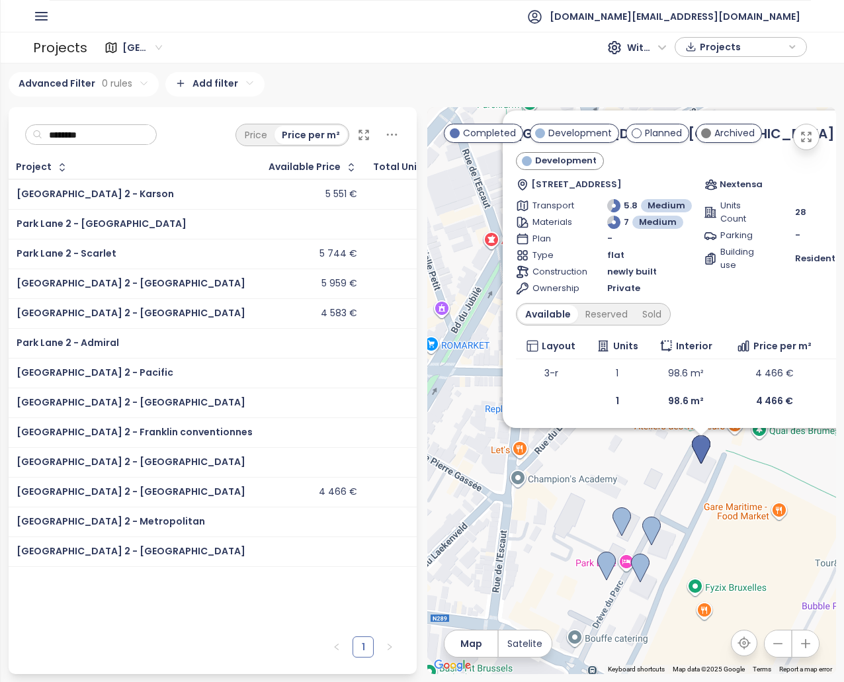
click at [184, 552] on div "[GEOGRAPHIC_DATA] 2 - [GEOGRAPHIC_DATA]" at bounding box center [135, 552] width 236 height 16
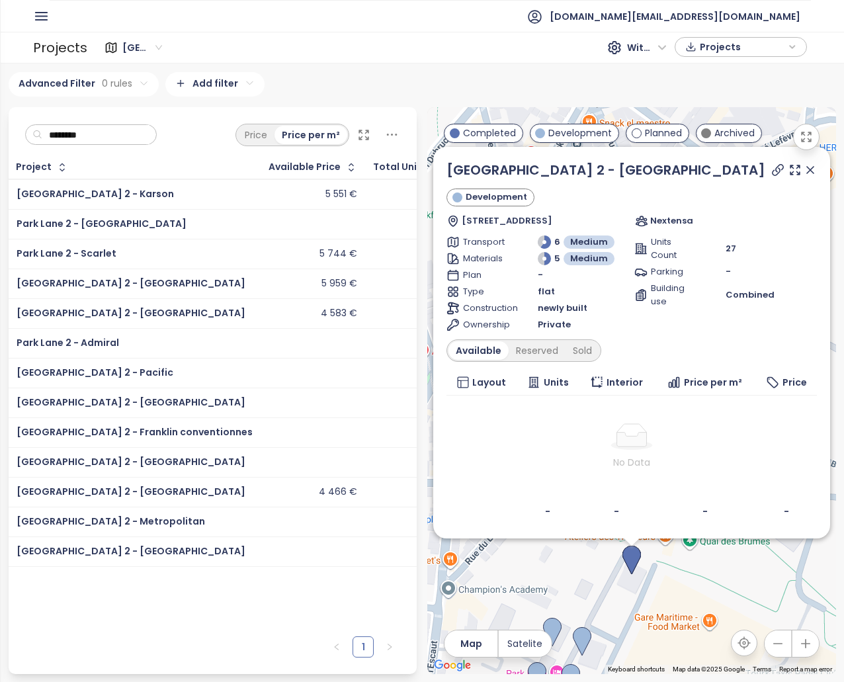
click at [145, 489] on div "[GEOGRAPHIC_DATA] 2 - [GEOGRAPHIC_DATA]" at bounding box center [135, 492] width 236 height 16
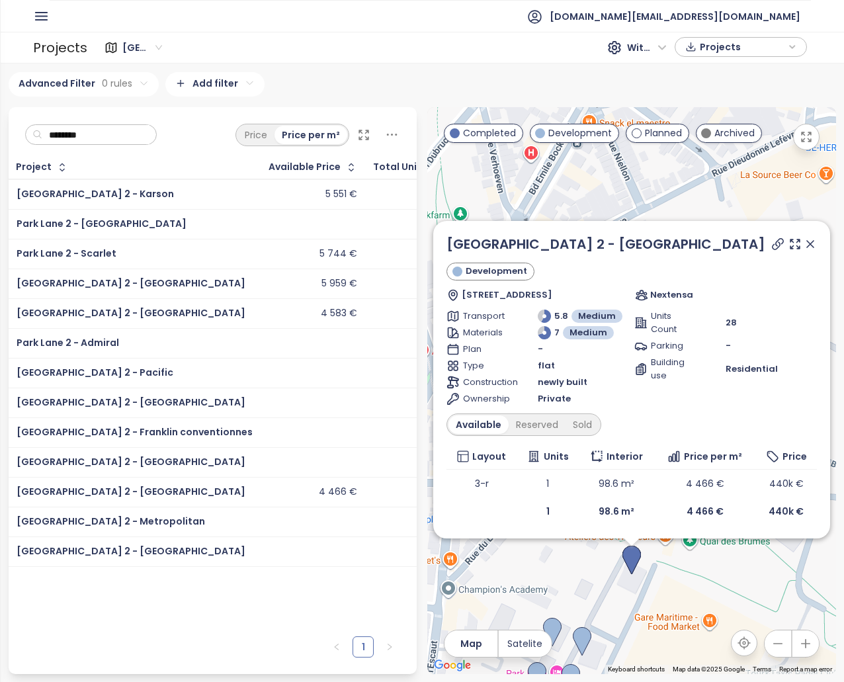
click at [804, 248] on icon at bounding box center [810, 243] width 13 height 13
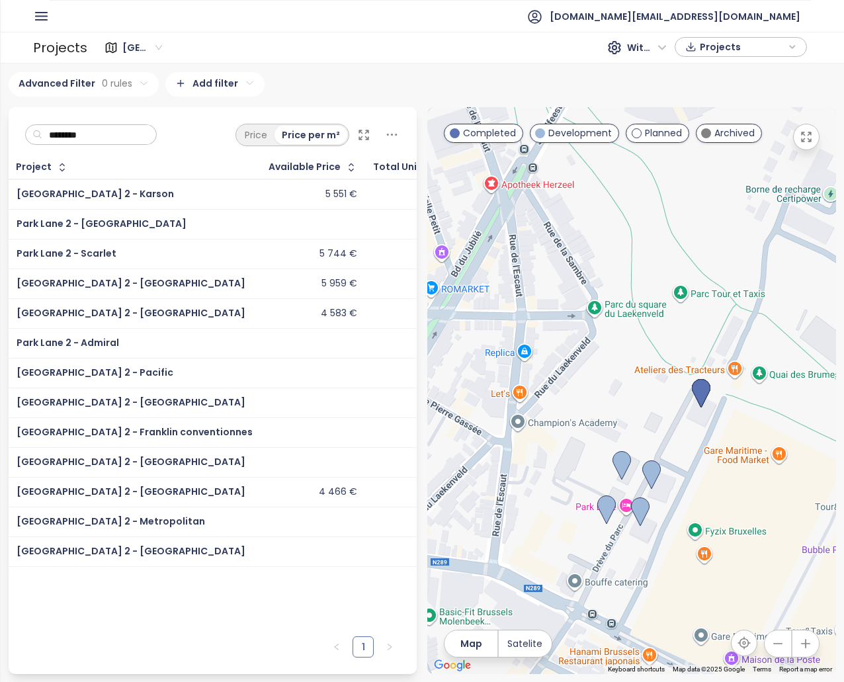
drag, startPoint x: 603, startPoint y: 392, endPoint x: 667, endPoint y: 279, distance: 129.7
click at [665, 244] on div at bounding box center [631, 390] width 409 height 567
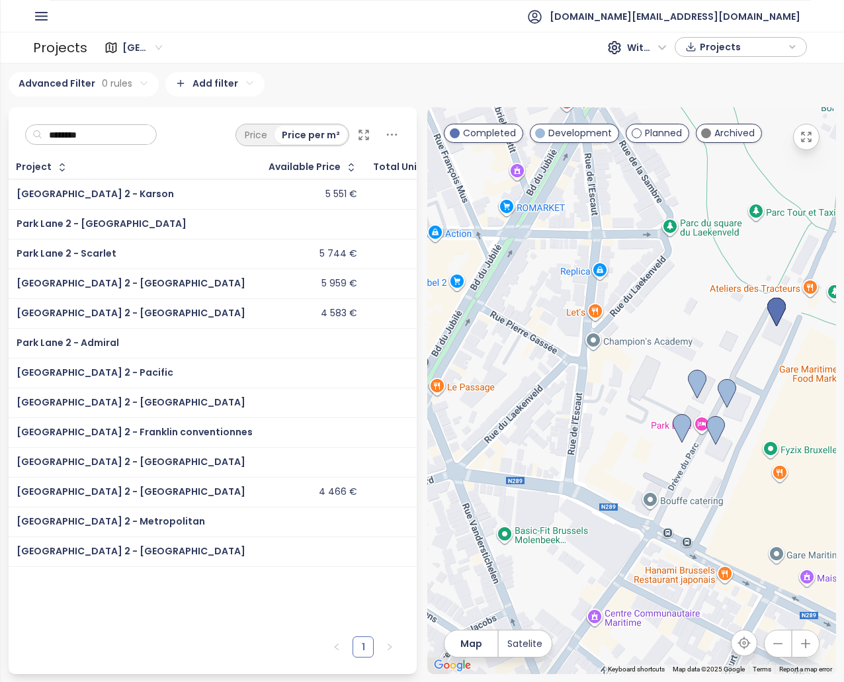
drag, startPoint x: 638, startPoint y: 500, endPoint x: 716, endPoint y: 407, distance: 121.6
click at [716, 407] on div at bounding box center [631, 390] width 409 height 567
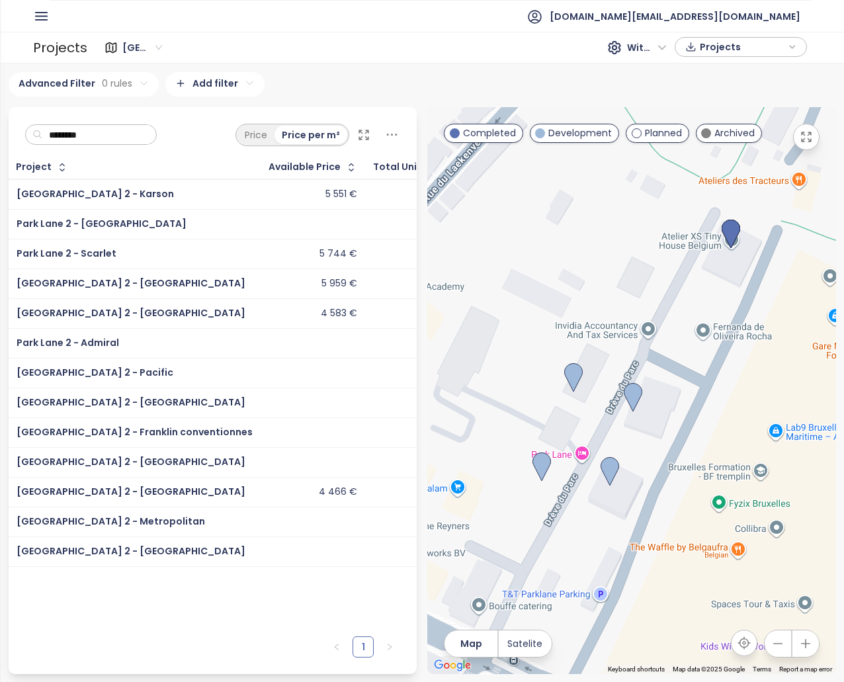
drag, startPoint x: 695, startPoint y: 291, endPoint x: 654, endPoint y: 382, distance: 99.5
click at [655, 381] on div at bounding box center [631, 390] width 409 height 567
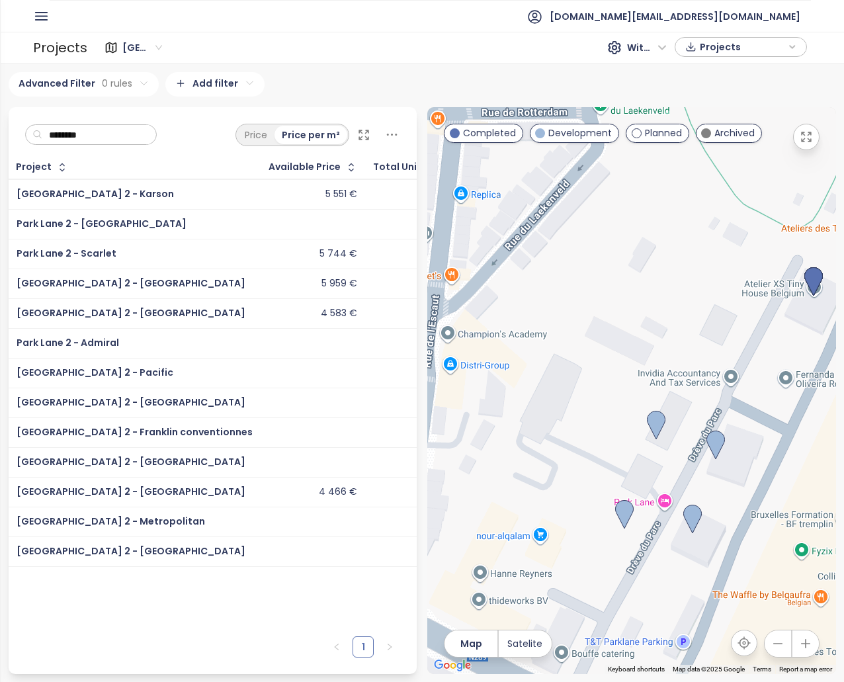
drag, startPoint x: 692, startPoint y: 308, endPoint x: 718, endPoint y: 297, distance: 28.7
click at [724, 308] on div at bounding box center [631, 390] width 409 height 567
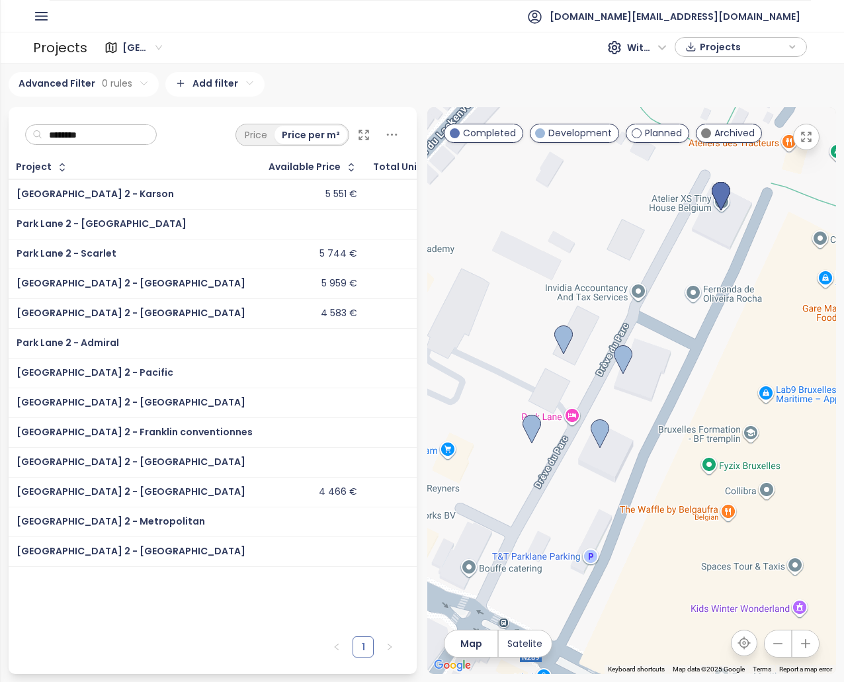
drag, startPoint x: 669, startPoint y: 257, endPoint x: 636, endPoint y: 132, distance: 129.2
click at [704, 263] on div at bounding box center [631, 390] width 409 height 567
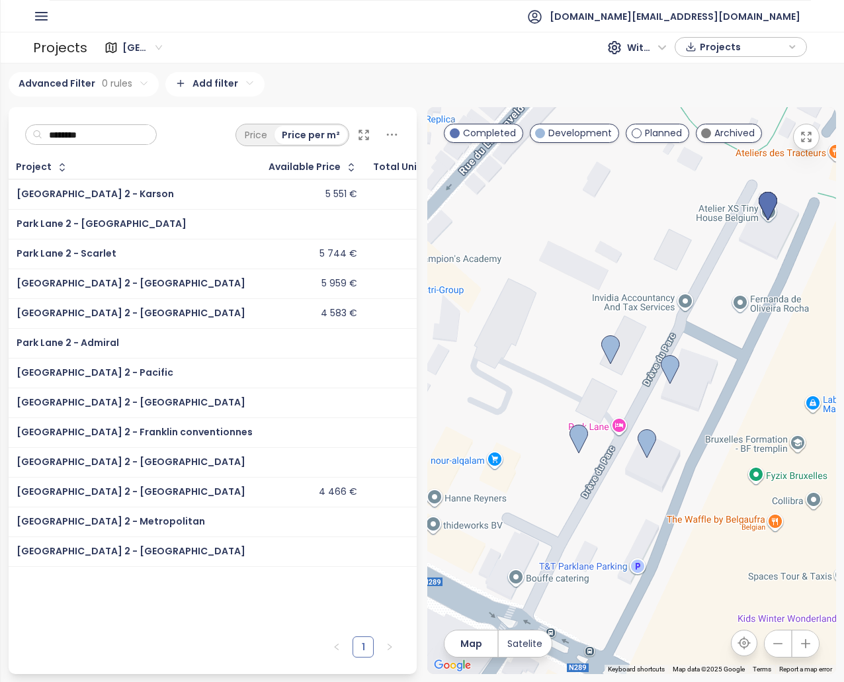
click at [152, 495] on div "[GEOGRAPHIC_DATA] 2 - [GEOGRAPHIC_DATA]" at bounding box center [135, 492] width 236 height 16
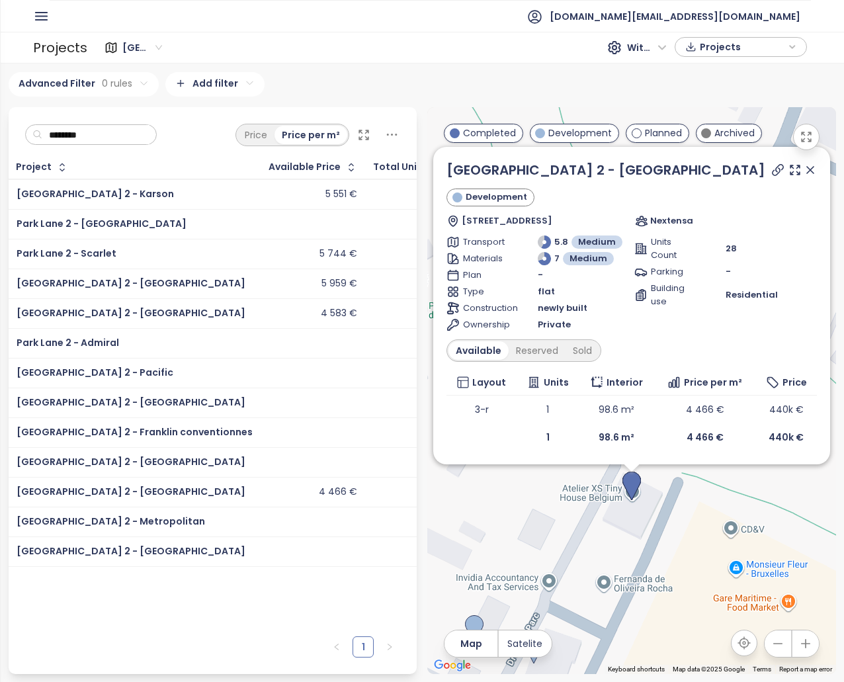
click at [156, 556] on div "[GEOGRAPHIC_DATA] 2 - [GEOGRAPHIC_DATA]" at bounding box center [135, 552] width 236 height 16
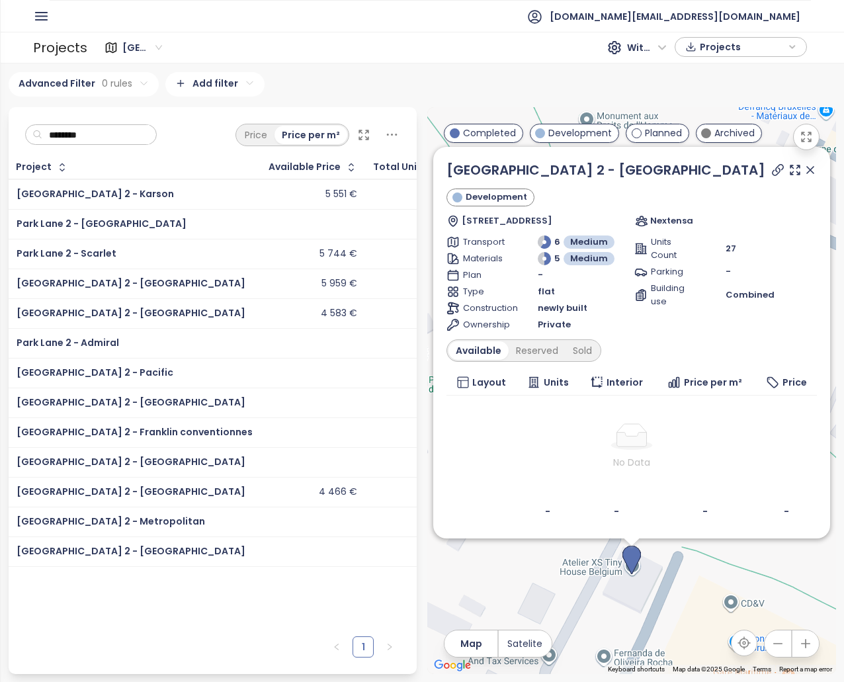
click at [159, 491] on div "[GEOGRAPHIC_DATA] 2 - [GEOGRAPHIC_DATA]" at bounding box center [135, 492] width 236 height 16
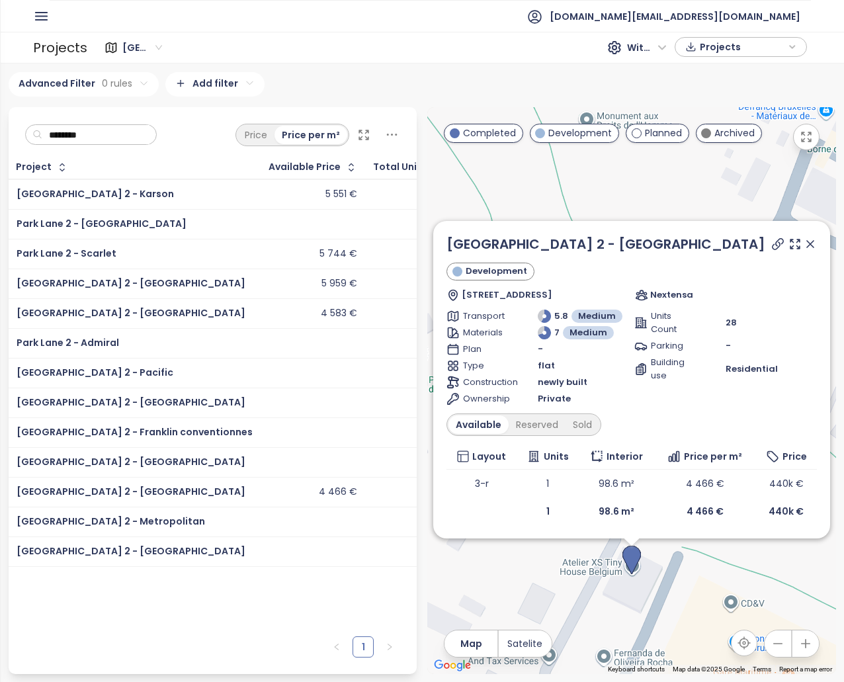
click at [140, 556] on div "[GEOGRAPHIC_DATA] 2 - [GEOGRAPHIC_DATA]" at bounding box center [135, 552] width 236 height 16
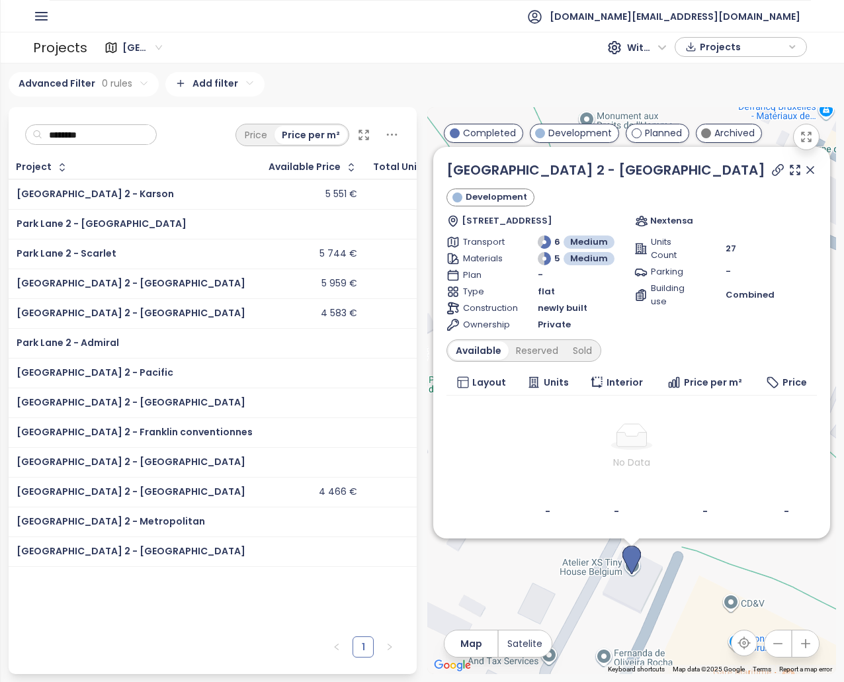
click at [261, 490] on td "4 466 €" at bounding box center [313, 492] width 105 height 30
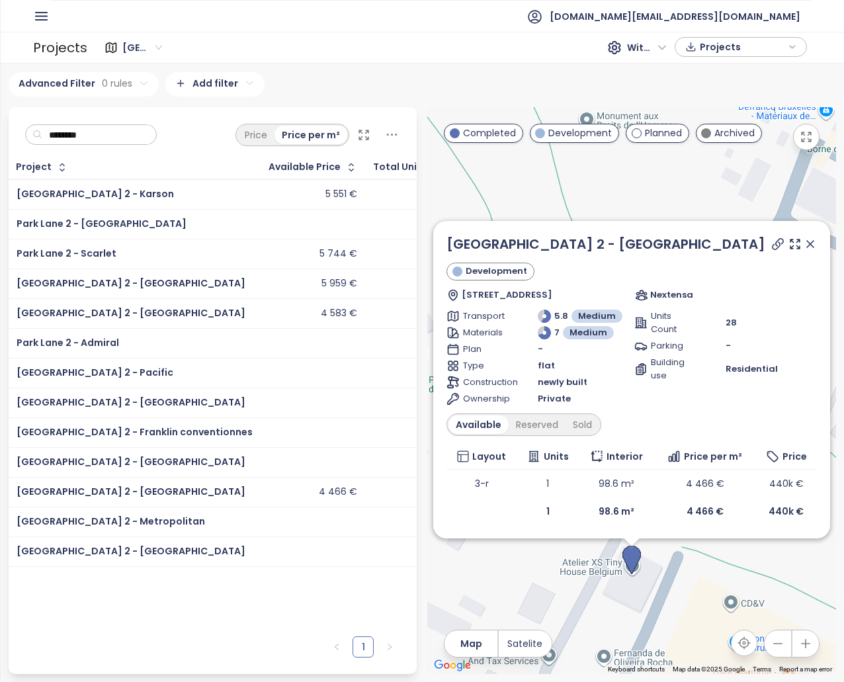
click at [162, 550] on div "[GEOGRAPHIC_DATA] 2 - [GEOGRAPHIC_DATA]" at bounding box center [135, 552] width 236 height 16
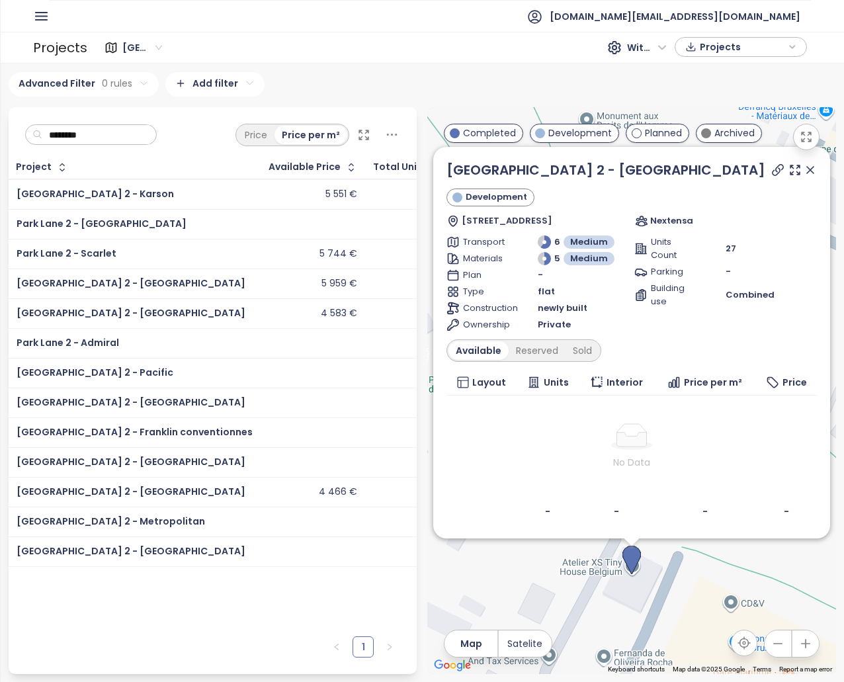
click at [138, 494] on div "[GEOGRAPHIC_DATA] 2 - [GEOGRAPHIC_DATA]" at bounding box center [135, 492] width 236 height 16
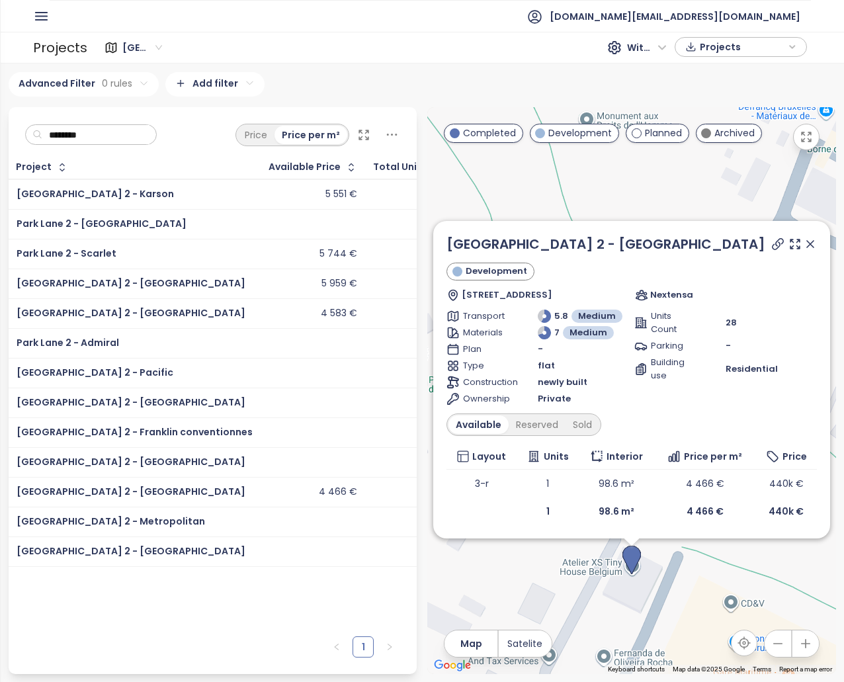
click at [161, 552] on div "[GEOGRAPHIC_DATA] 2 - [GEOGRAPHIC_DATA]" at bounding box center [135, 552] width 236 height 16
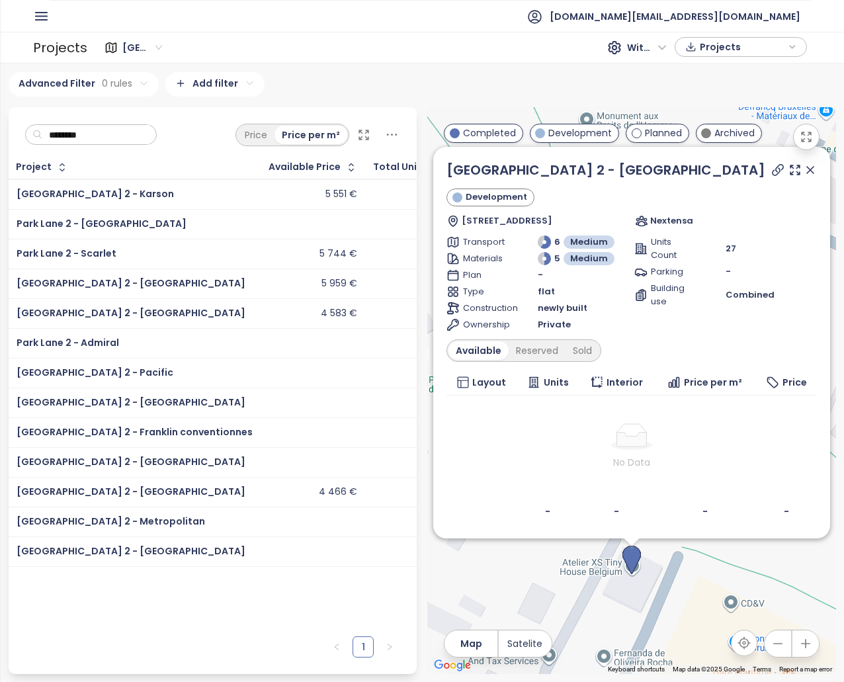
click at [179, 557] on div "[GEOGRAPHIC_DATA] 2 - [GEOGRAPHIC_DATA]" at bounding box center [135, 552] width 236 height 16
click at [177, 493] on div "[GEOGRAPHIC_DATA] 2 - [GEOGRAPHIC_DATA]" at bounding box center [135, 492] width 236 height 16
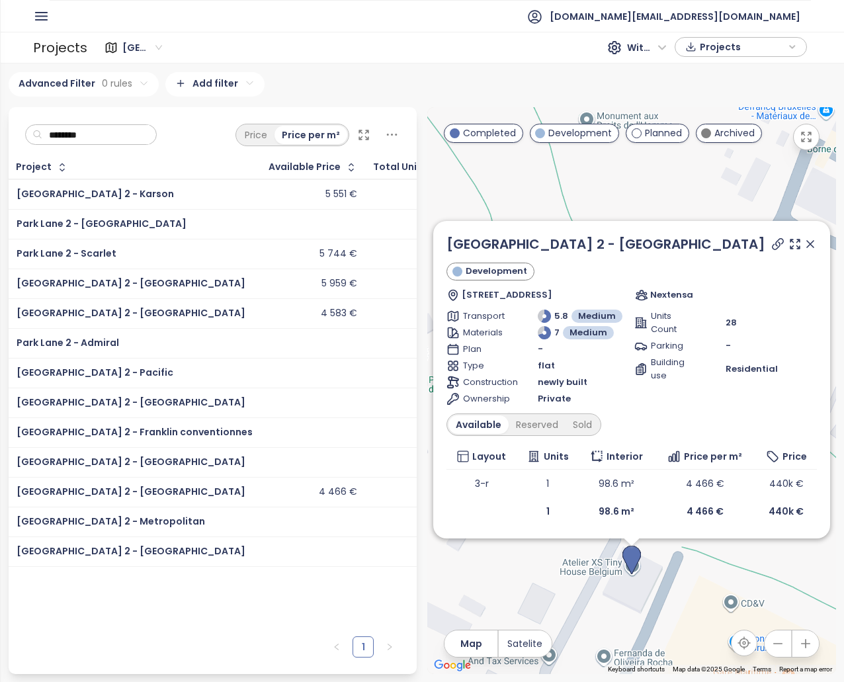
click at [165, 546] on div "[GEOGRAPHIC_DATA] 2 - [GEOGRAPHIC_DATA]" at bounding box center [135, 552] width 236 height 16
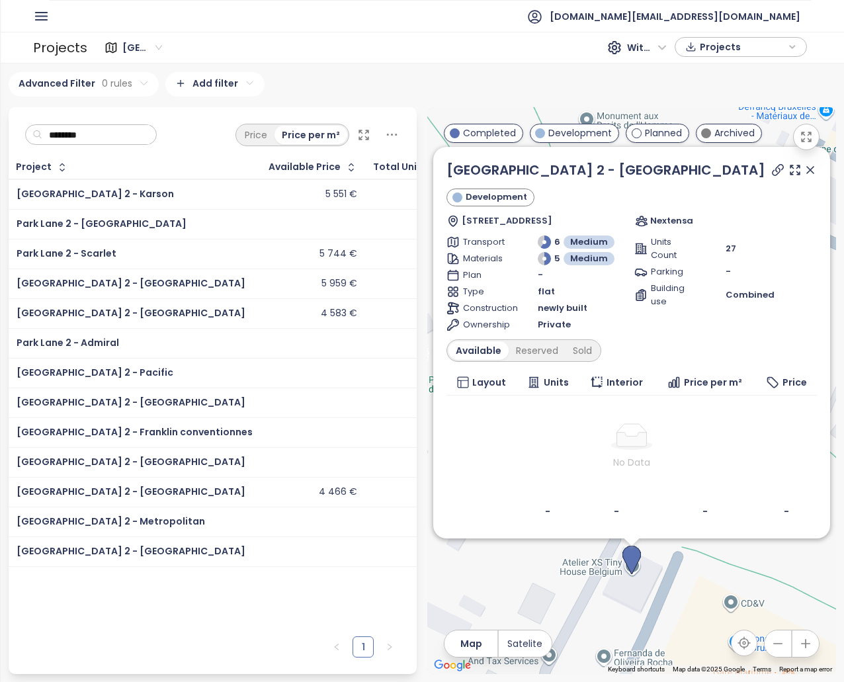
click at [155, 480] on td "[GEOGRAPHIC_DATA] 2 - [GEOGRAPHIC_DATA]" at bounding box center [135, 492] width 253 height 30
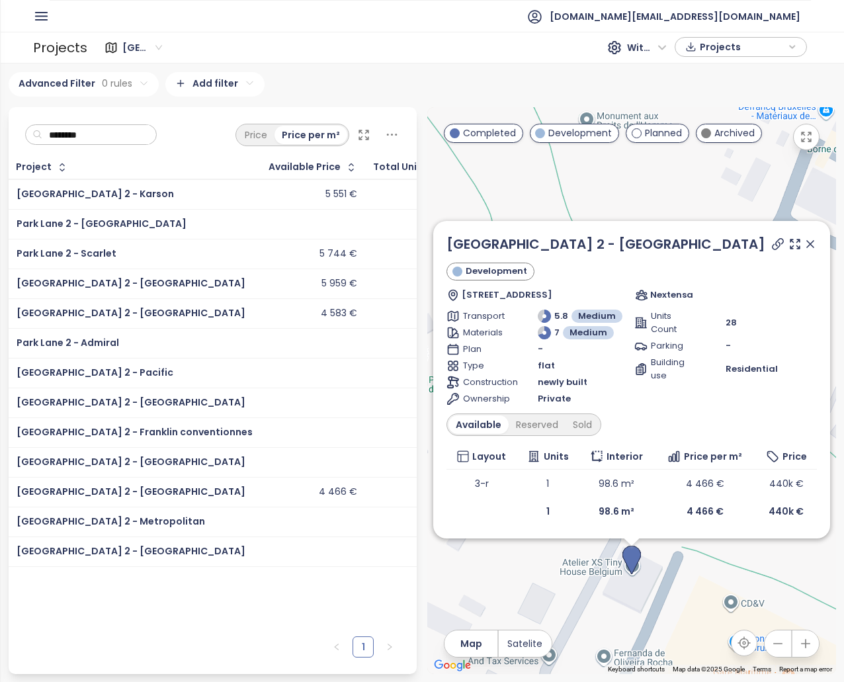
click at [146, 491] on div "[GEOGRAPHIC_DATA] 2 - [GEOGRAPHIC_DATA]" at bounding box center [135, 492] width 236 height 16
drag, startPoint x: 654, startPoint y: 251, endPoint x: 437, endPoint y: 241, distance: 216.5
click at [437, 241] on div "[GEOGRAPHIC_DATA] 2 - Newport Development [STREET_ADDRESS] Nextensa Transport 5…" at bounding box center [631, 380] width 397 height 318
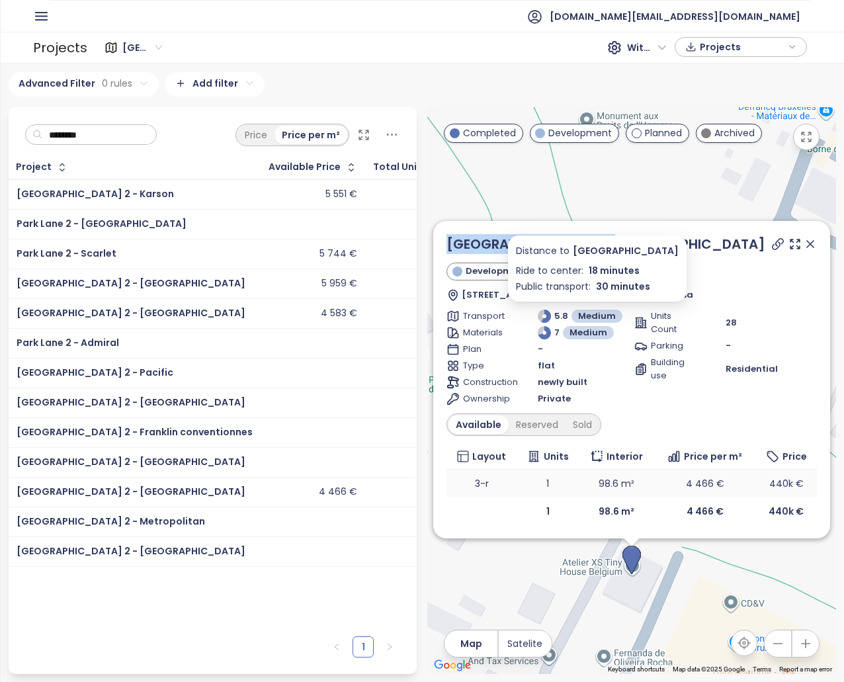
copy link "[GEOGRAPHIC_DATA] 2 - [GEOGRAPHIC_DATA]"
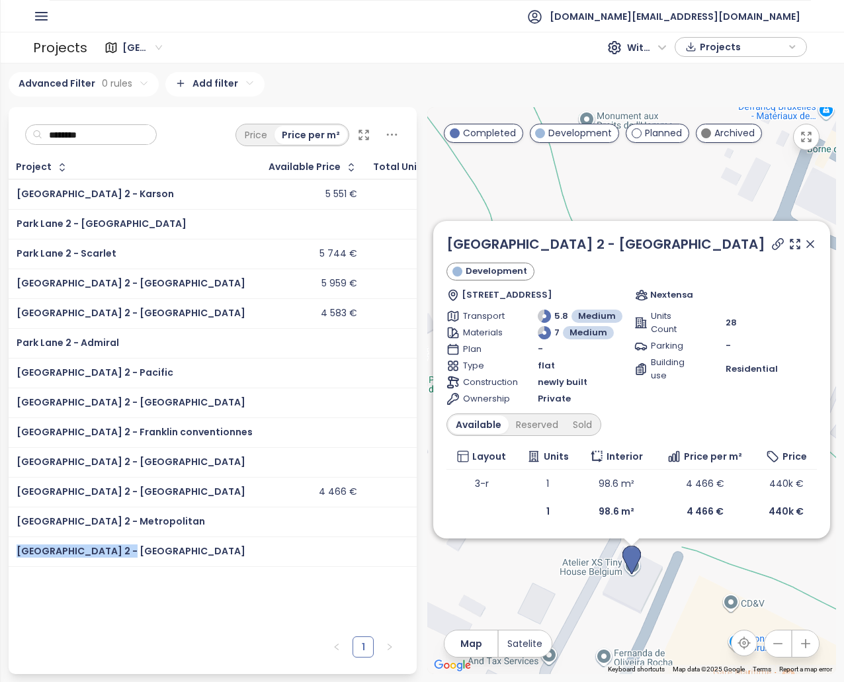
copy span "[GEOGRAPHIC_DATA] 2 - [GEOGRAPHIC_DATA]"
click at [224, 616] on div "Project Available Price Total Units Available Units Materials Park Lane 2 - Kar…" at bounding box center [213, 393] width 409 height 474
click at [163, 489] on div "[GEOGRAPHIC_DATA] 2 - [GEOGRAPHIC_DATA]" at bounding box center [135, 492] width 236 height 16
click at [167, 554] on div "[GEOGRAPHIC_DATA] 2 - [GEOGRAPHIC_DATA]" at bounding box center [135, 552] width 236 height 16
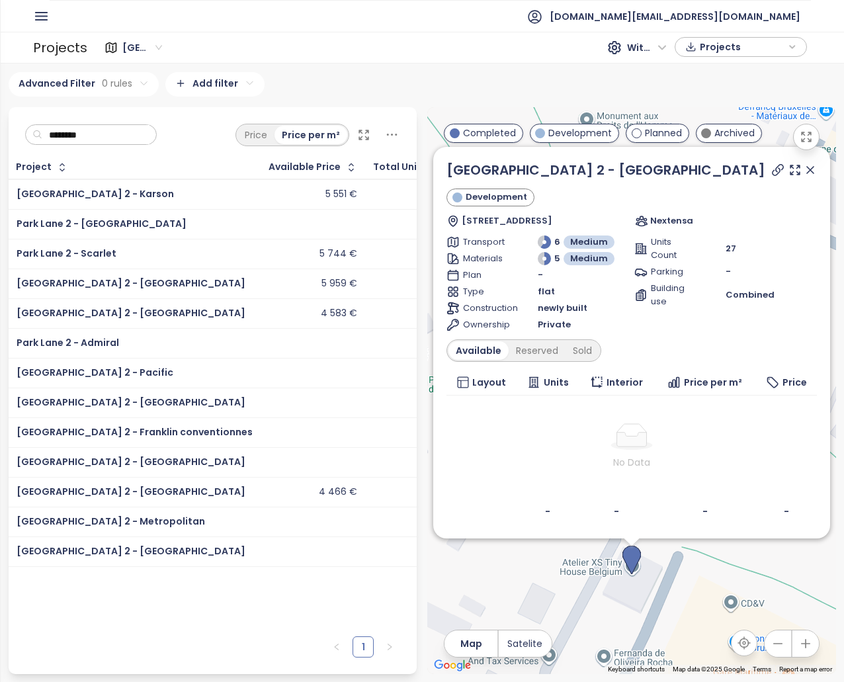
click at [191, 494] on td "[GEOGRAPHIC_DATA] 2 - [GEOGRAPHIC_DATA]" at bounding box center [135, 492] width 253 height 30
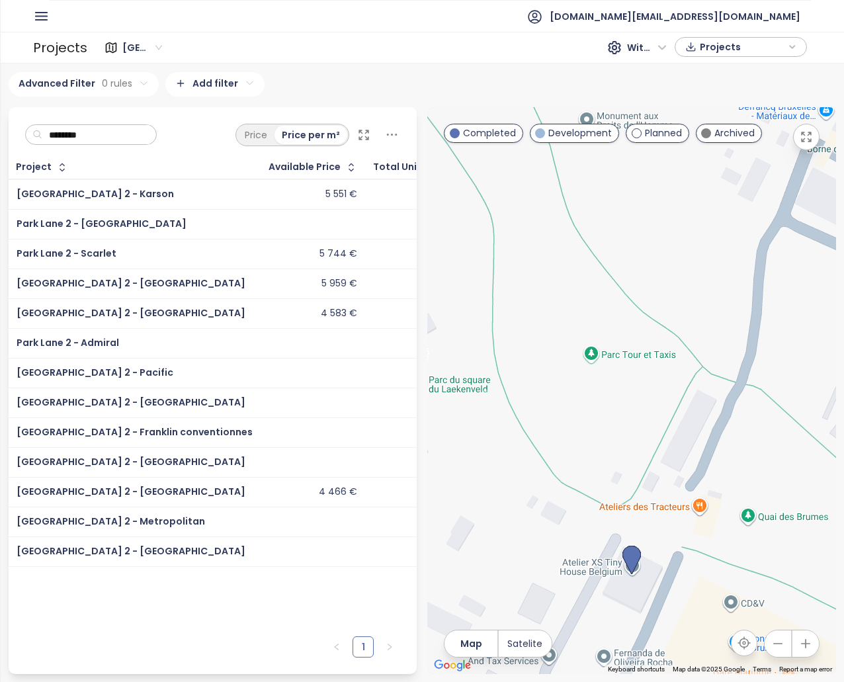
click at [134, 493] on div "[GEOGRAPHIC_DATA] 2 - [GEOGRAPHIC_DATA]" at bounding box center [135, 492] width 236 height 16
click at [161, 552] on div "[GEOGRAPHIC_DATA] 2 - [GEOGRAPHIC_DATA]" at bounding box center [135, 552] width 236 height 16
